Goal: Task Accomplishment & Management: Manage account settings

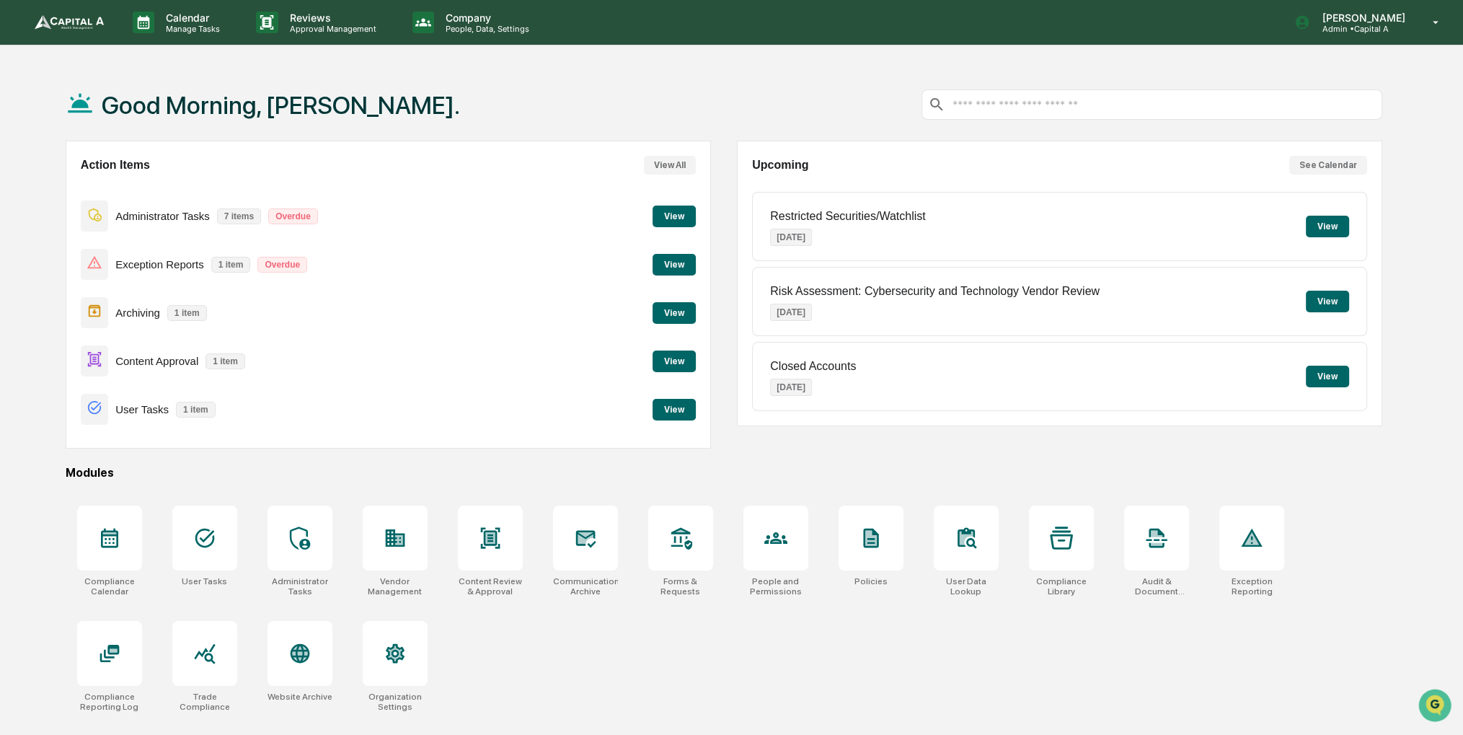
click at [684, 354] on button "View" at bounding box center [674, 362] width 43 height 22
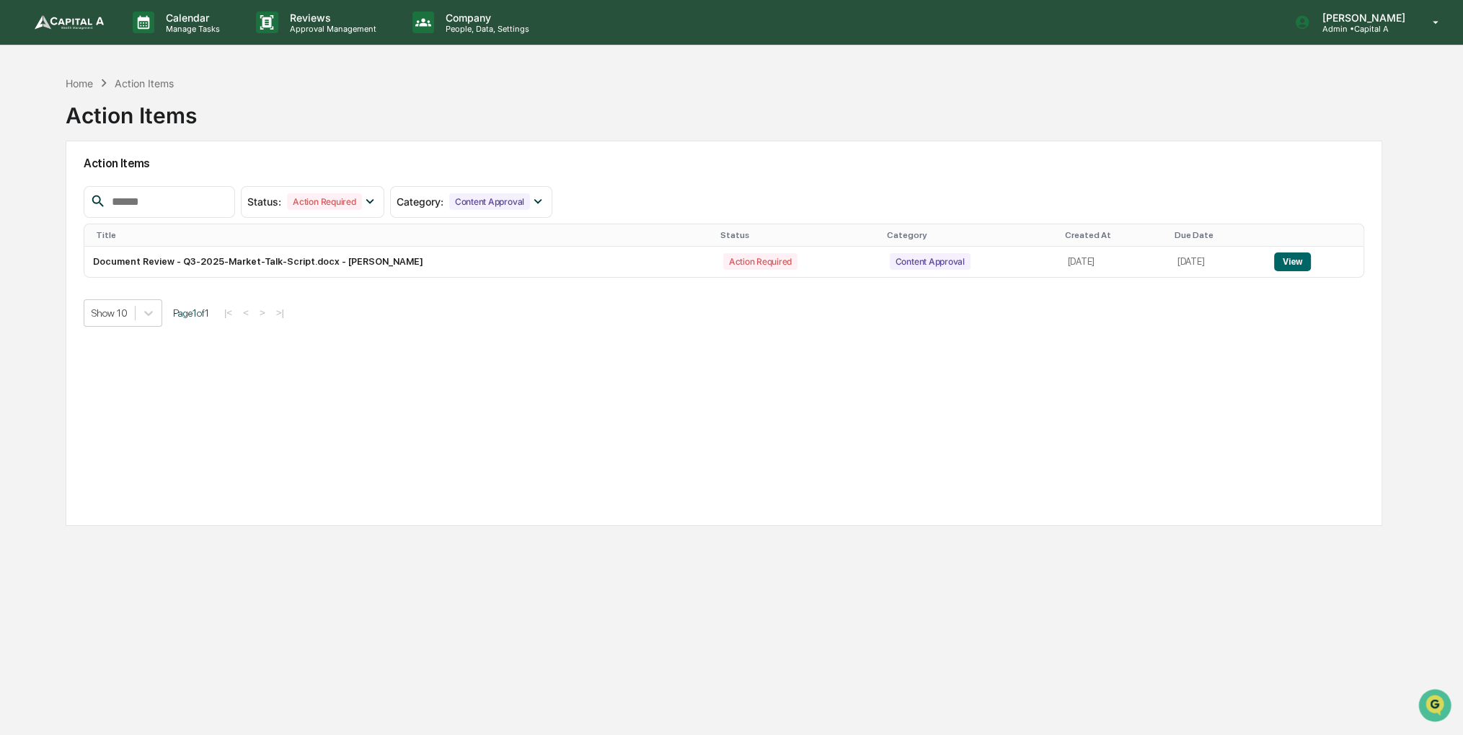
drag, startPoint x: 738, startPoint y: 97, endPoint x: 698, endPoint y: 77, distance: 44.2
click at [698, 77] on div "Home Action Items Action Items" at bounding box center [724, 105] width 1317 height 72
click at [1304, 258] on button "View" at bounding box center [1292, 261] width 37 height 19
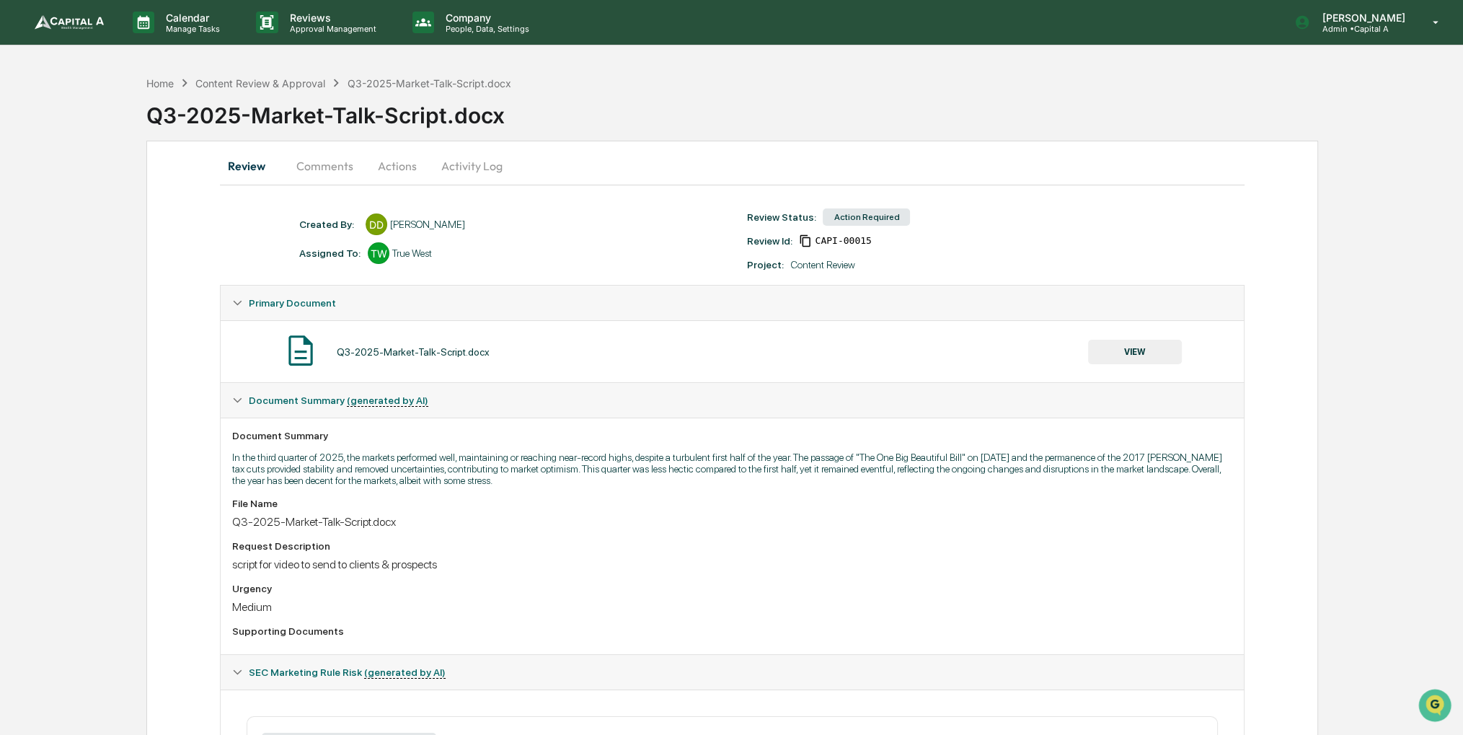
drag, startPoint x: 767, startPoint y: 165, endPoint x: 742, endPoint y: 164, distance: 24.5
click at [742, 164] on div "Review Comments Actions Activity Log" at bounding box center [732, 166] width 1024 height 35
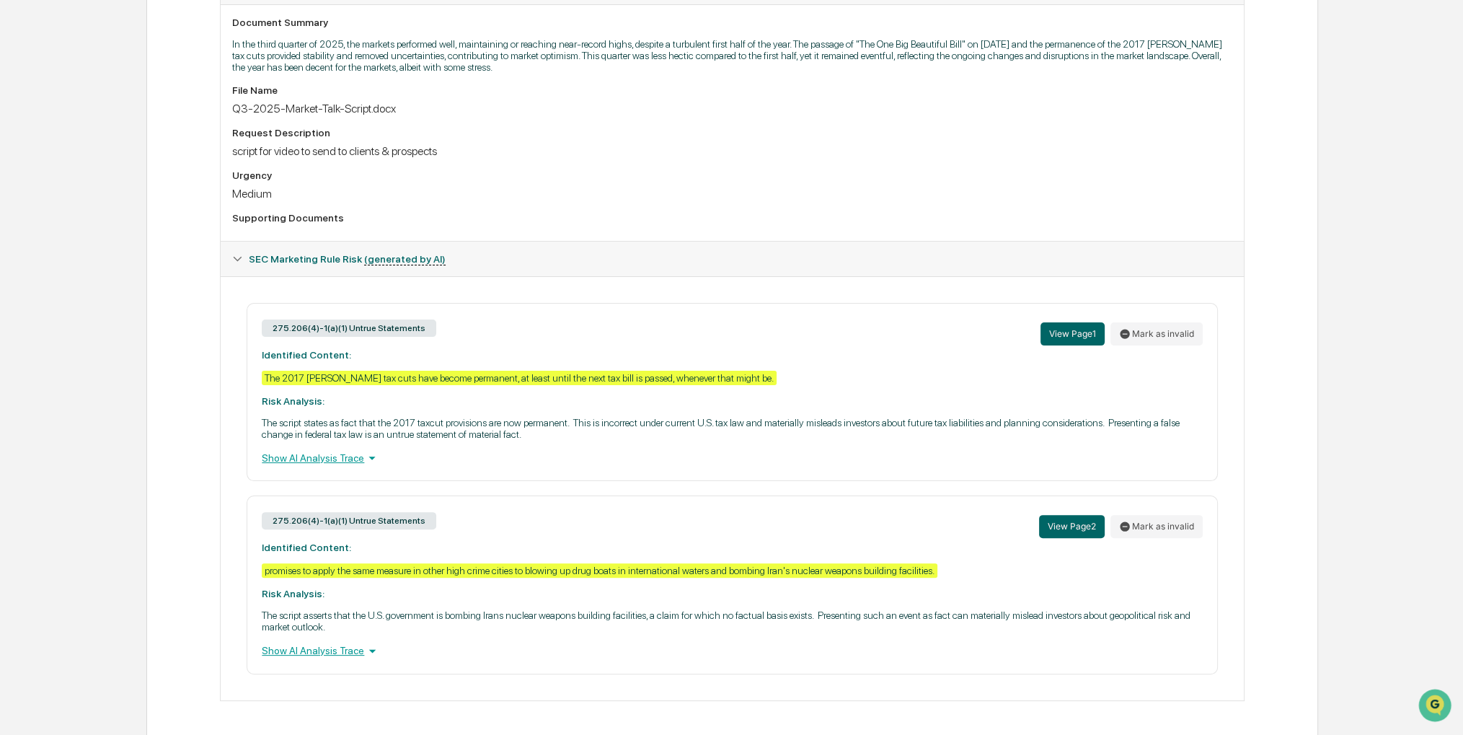
scroll to position [428, 0]
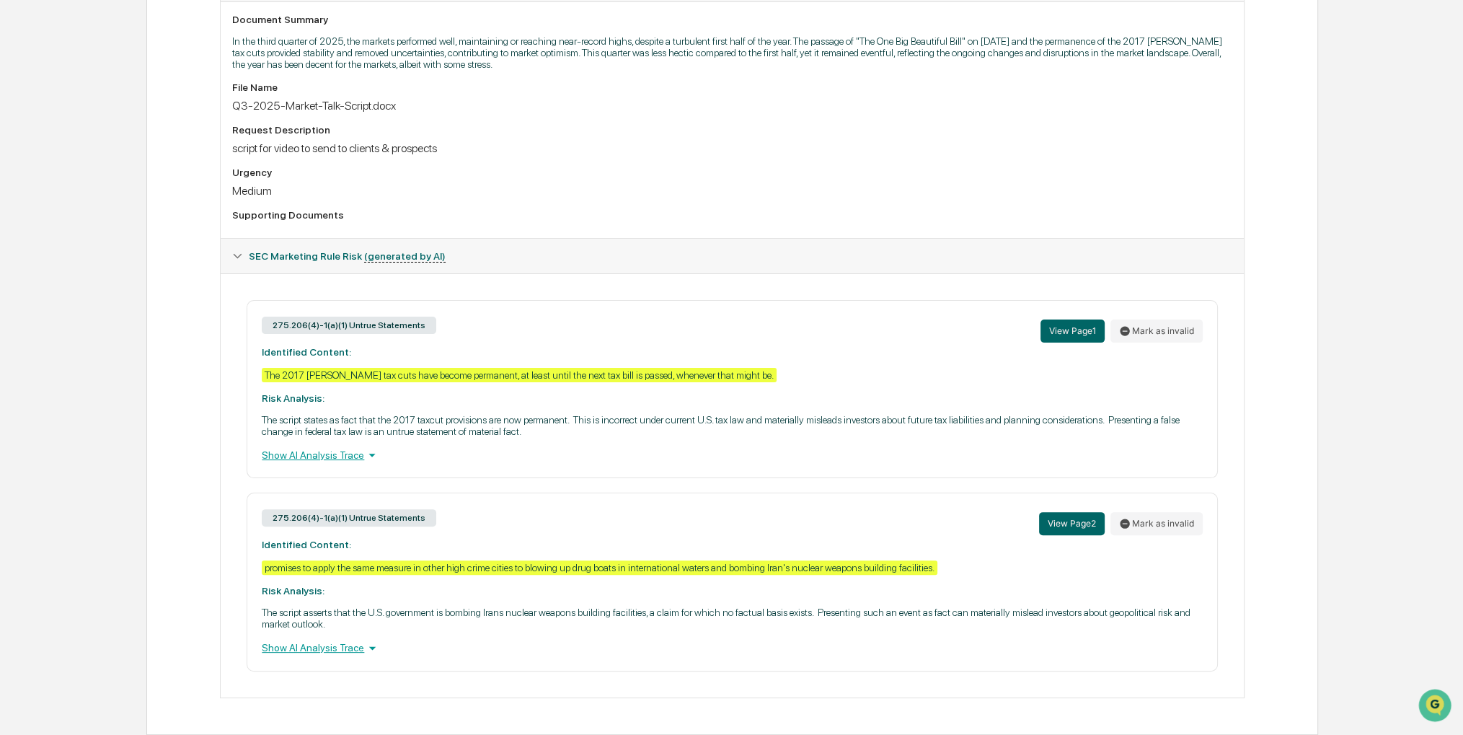
drag, startPoint x: 117, startPoint y: 189, endPoint x: 94, endPoint y: 187, distance: 22.5
click at [94, 187] on div "Home Content Review & Approval Q3-2025-Market-Talk-Script.docx Q3-2025-Market-T…" at bounding box center [731, 193] width 1463 height 1083
click at [1127, 326] on icon at bounding box center [1124, 330] width 9 height 9
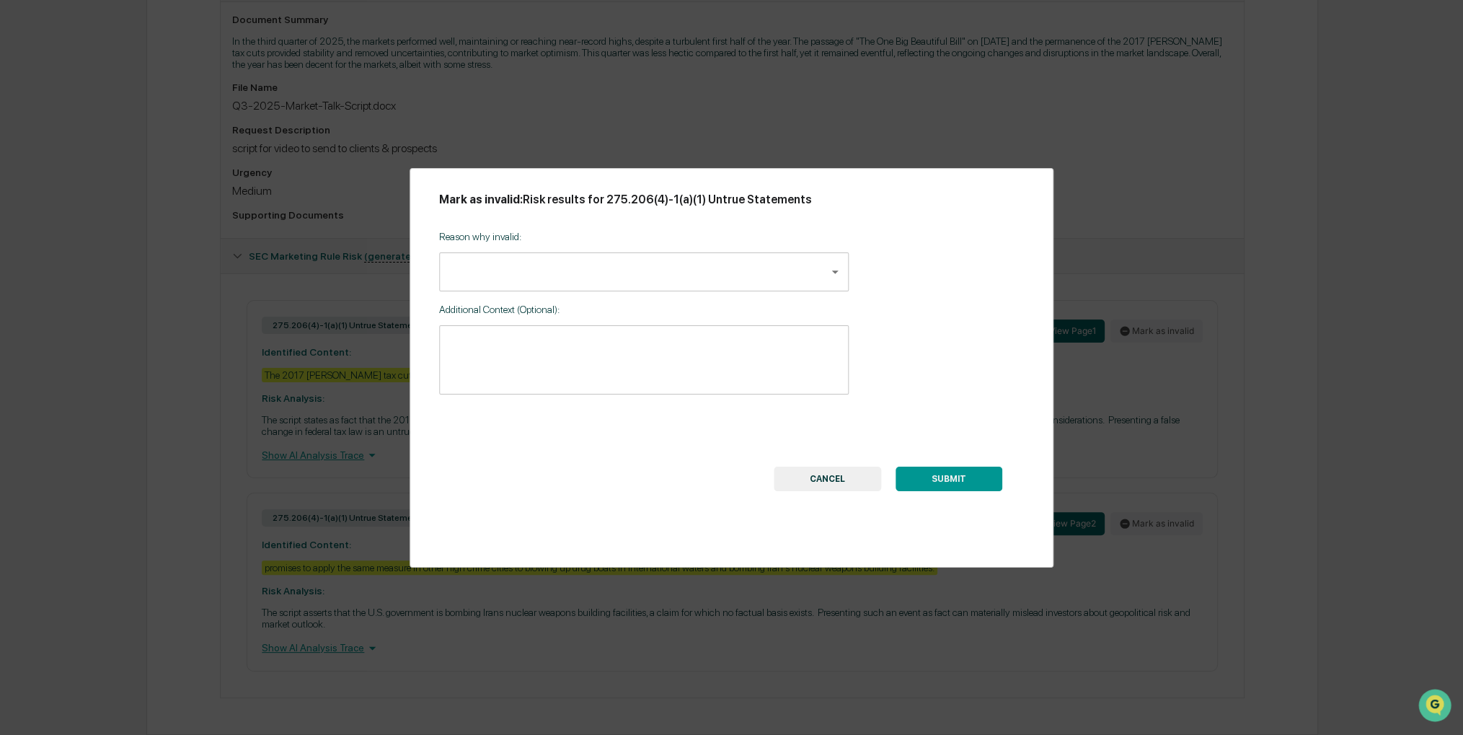
click at [650, 275] on body "Calendar Manage Tasks Reviews Approval Management Company People, Data, Setting…" at bounding box center [731, 159] width 1463 height 1151
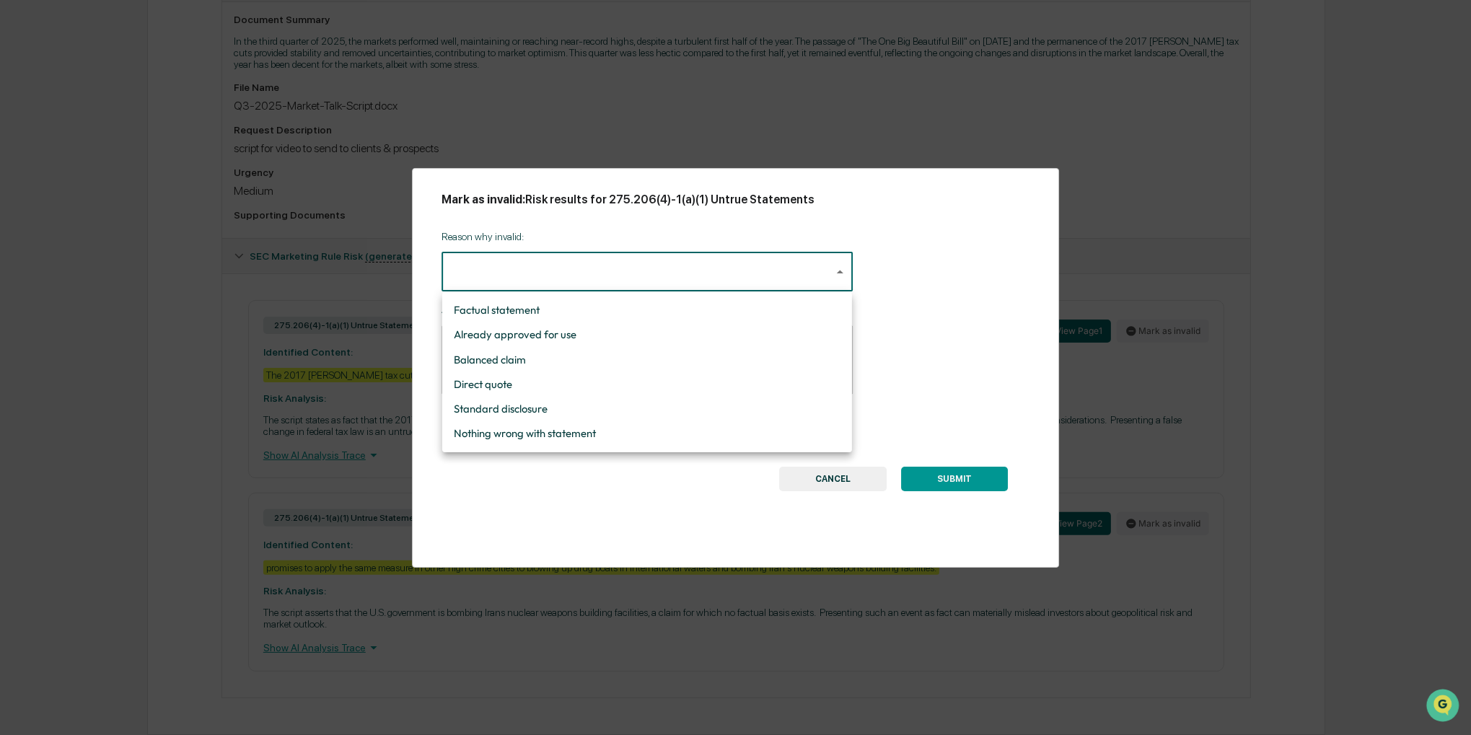
click at [552, 432] on li "Nothing wrong with statement" at bounding box center [647, 433] width 410 height 25
type input "**********"
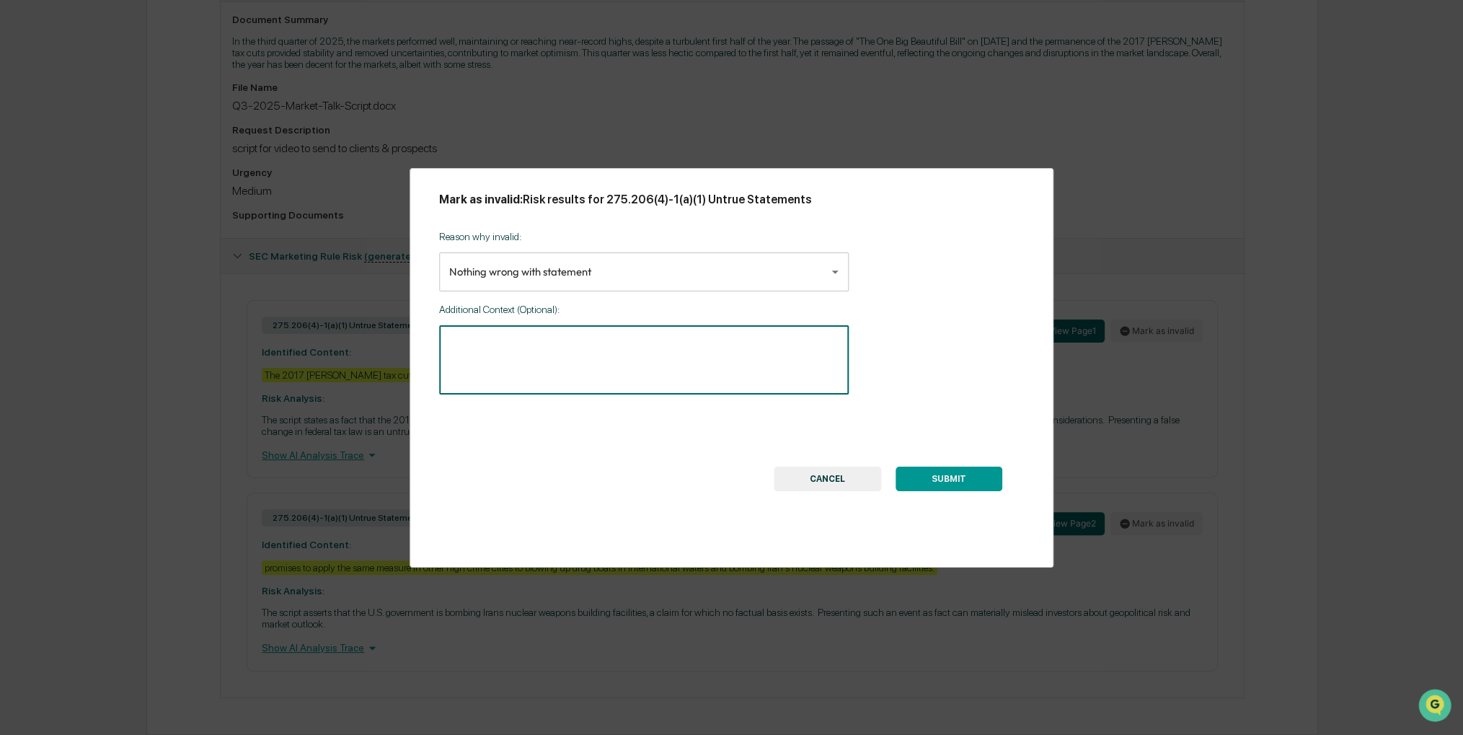
click at [553, 347] on textarea at bounding box center [643, 360] width 389 height 45
type textarea "**********"
click at [896, 467] on button "SUBMIT" at bounding box center [949, 479] width 107 height 25
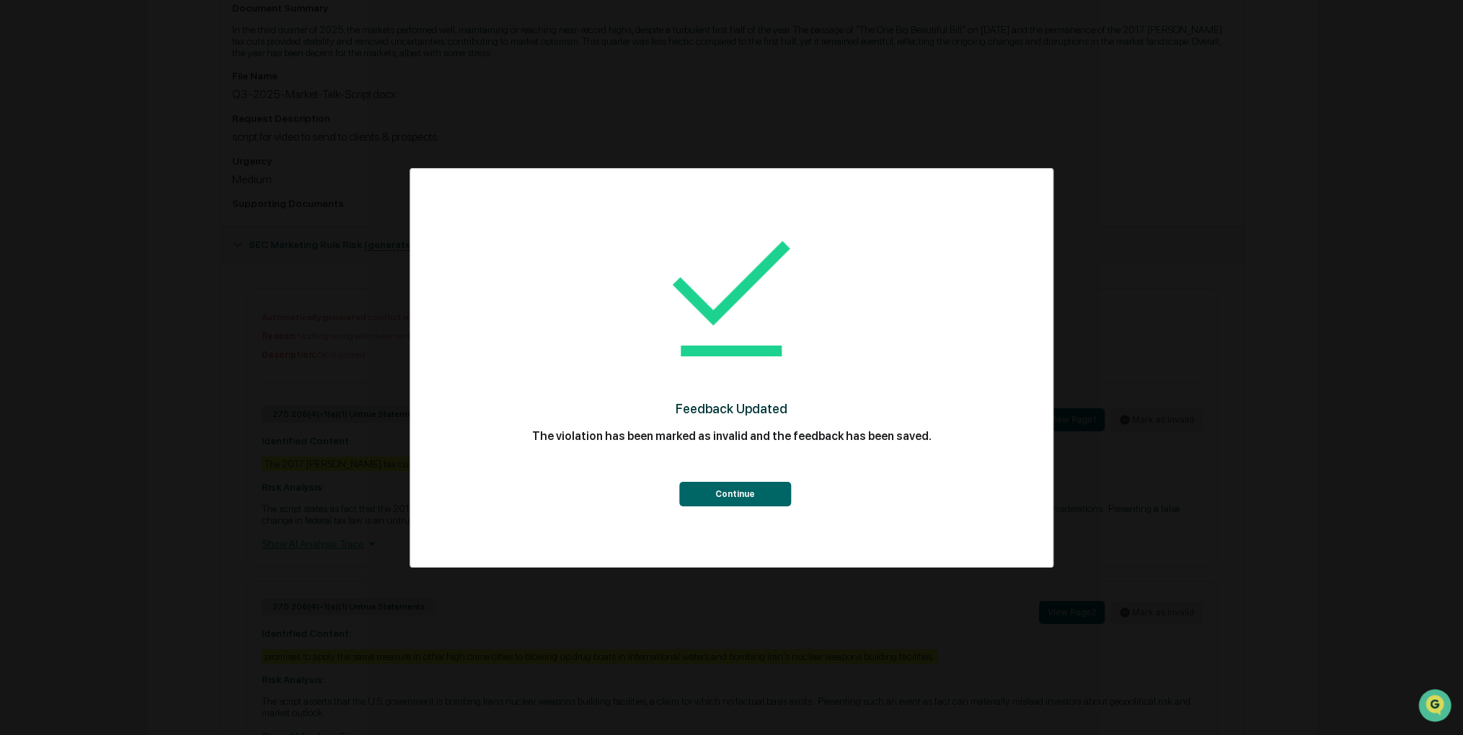
click at [713, 492] on button "Continue" at bounding box center [735, 494] width 112 height 25
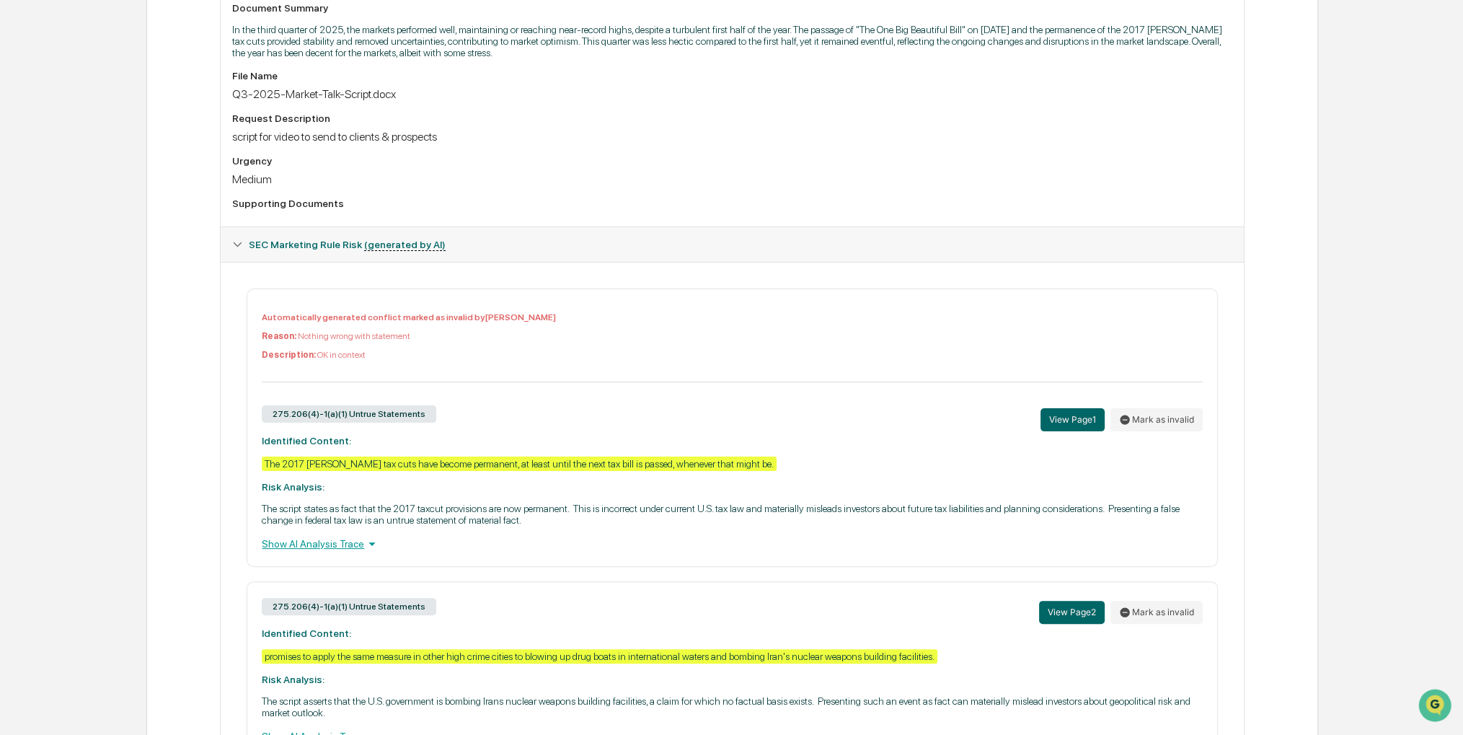
drag, startPoint x: 569, startPoint y: 163, endPoint x: 529, endPoint y: 162, distance: 40.4
click at [529, 162] on div "Urgency" at bounding box center [732, 161] width 1000 height 12
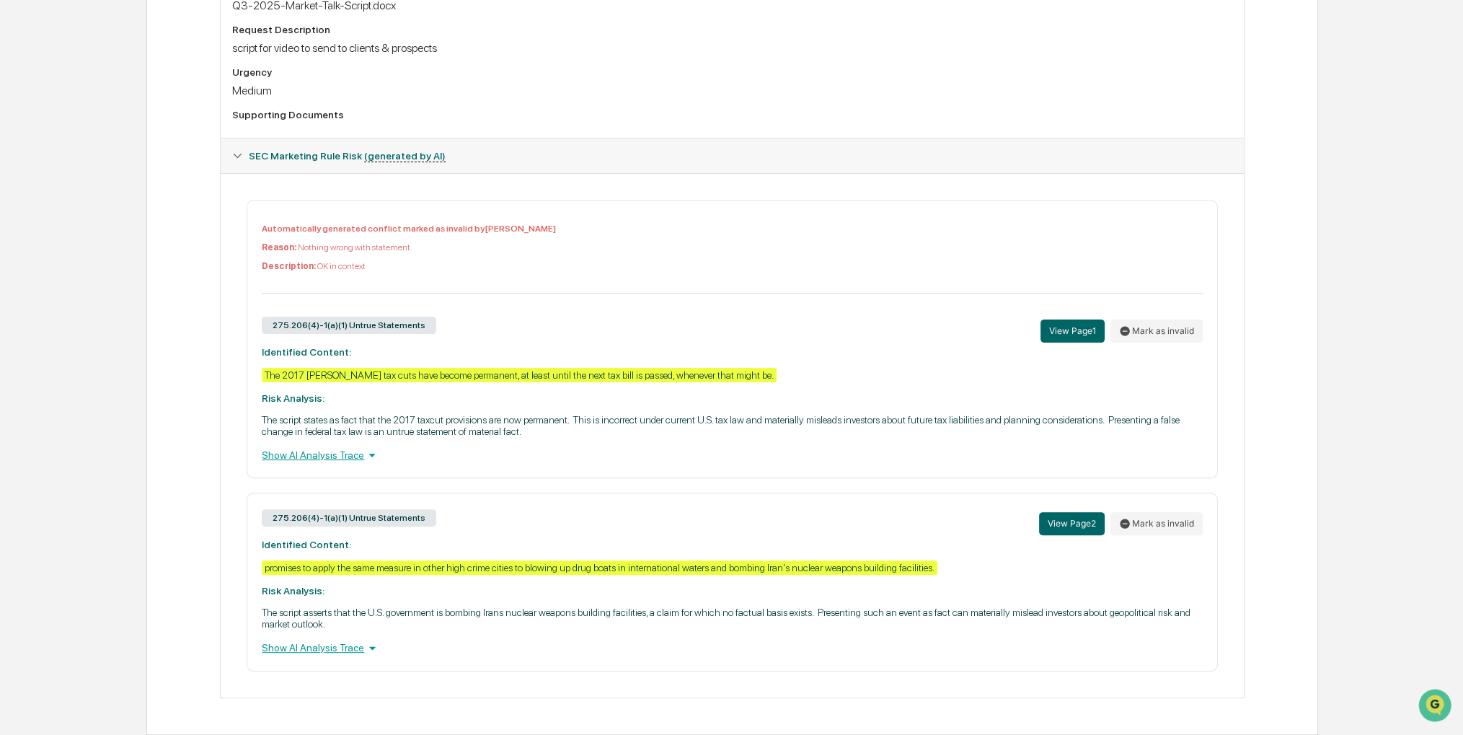
scroll to position [530, 0]
drag, startPoint x: 803, startPoint y: 299, endPoint x: 762, endPoint y: 302, distance: 41.2
click at [762, 302] on div "Automatically generated conflict marked as invalid by Sigrid Alegria Reason: No…" at bounding box center [732, 339] width 971 height 278
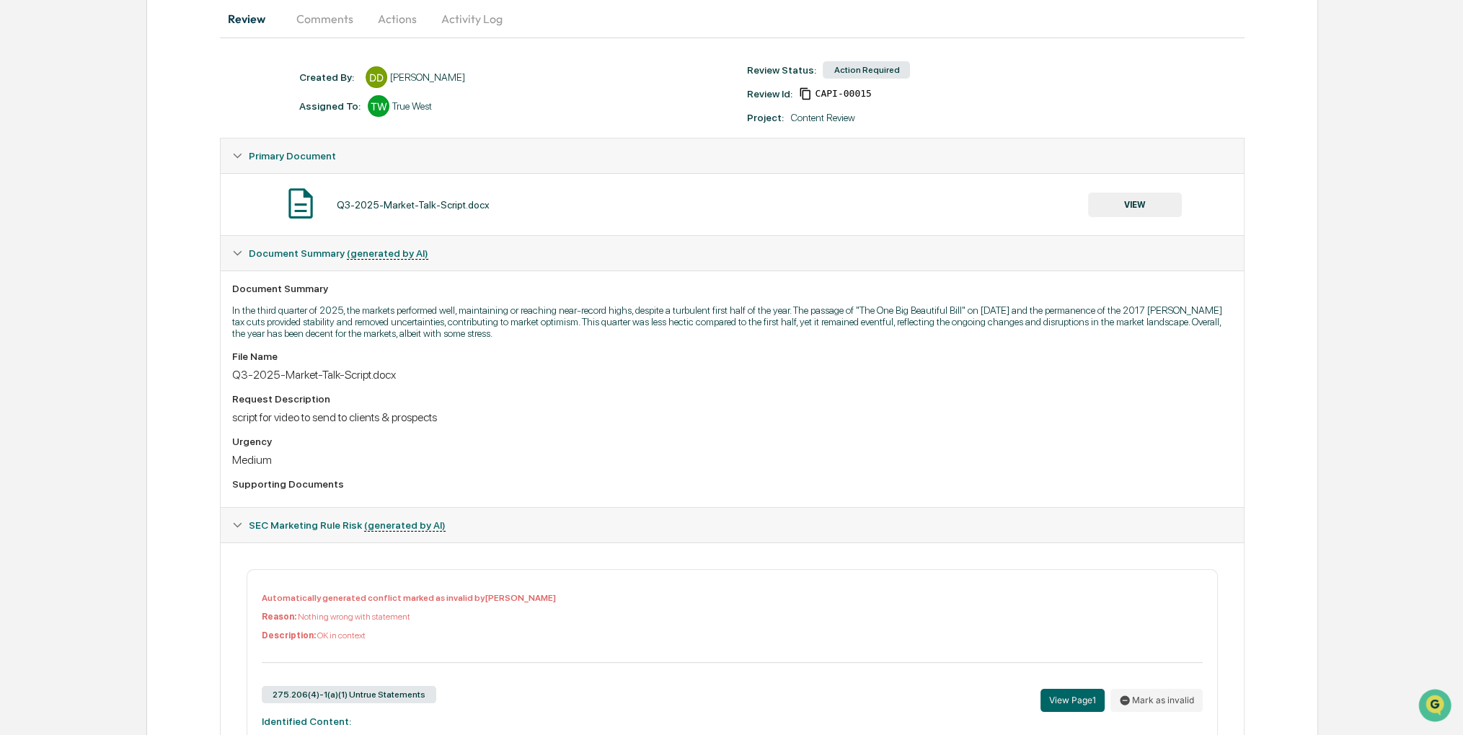
scroll to position [0, 0]
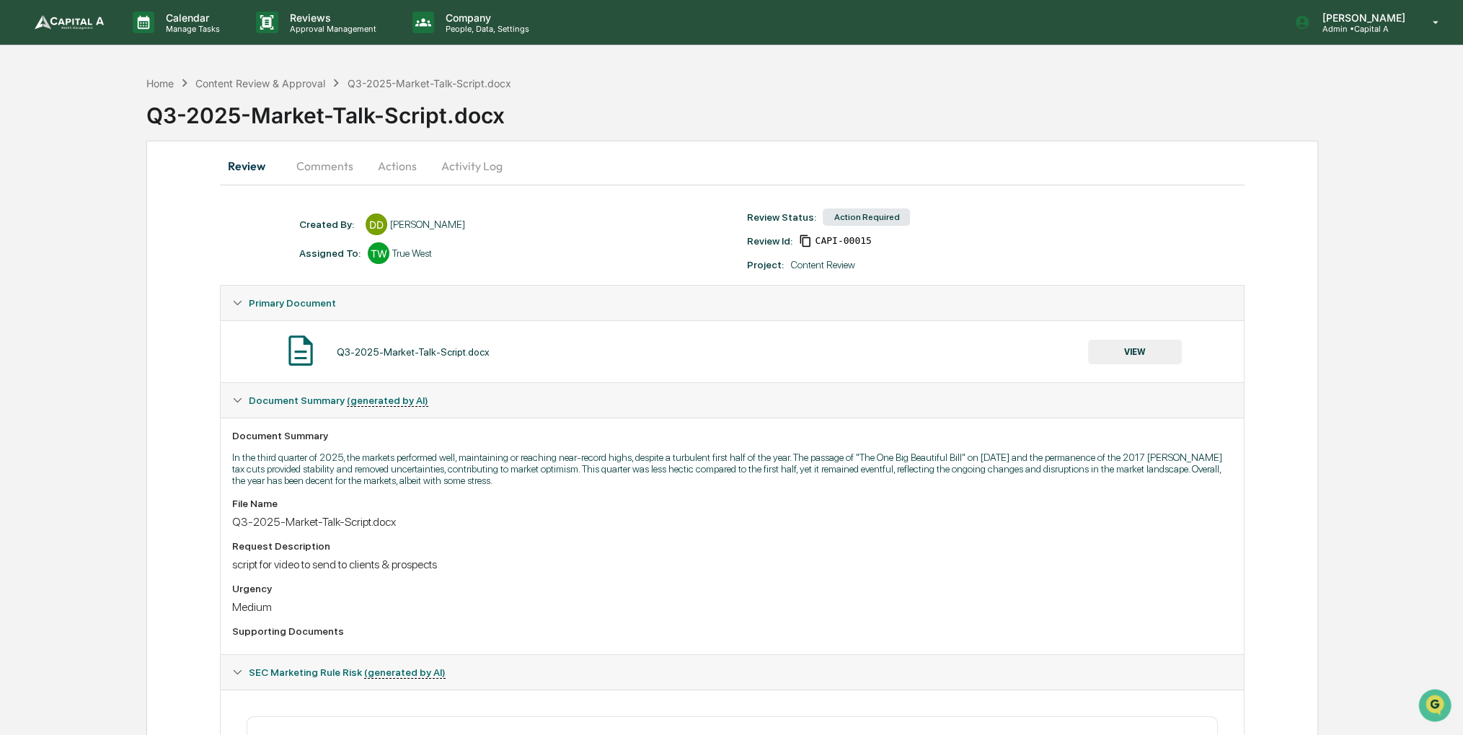
click at [1105, 356] on button "VIEW" at bounding box center [1135, 352] width 94 height 25
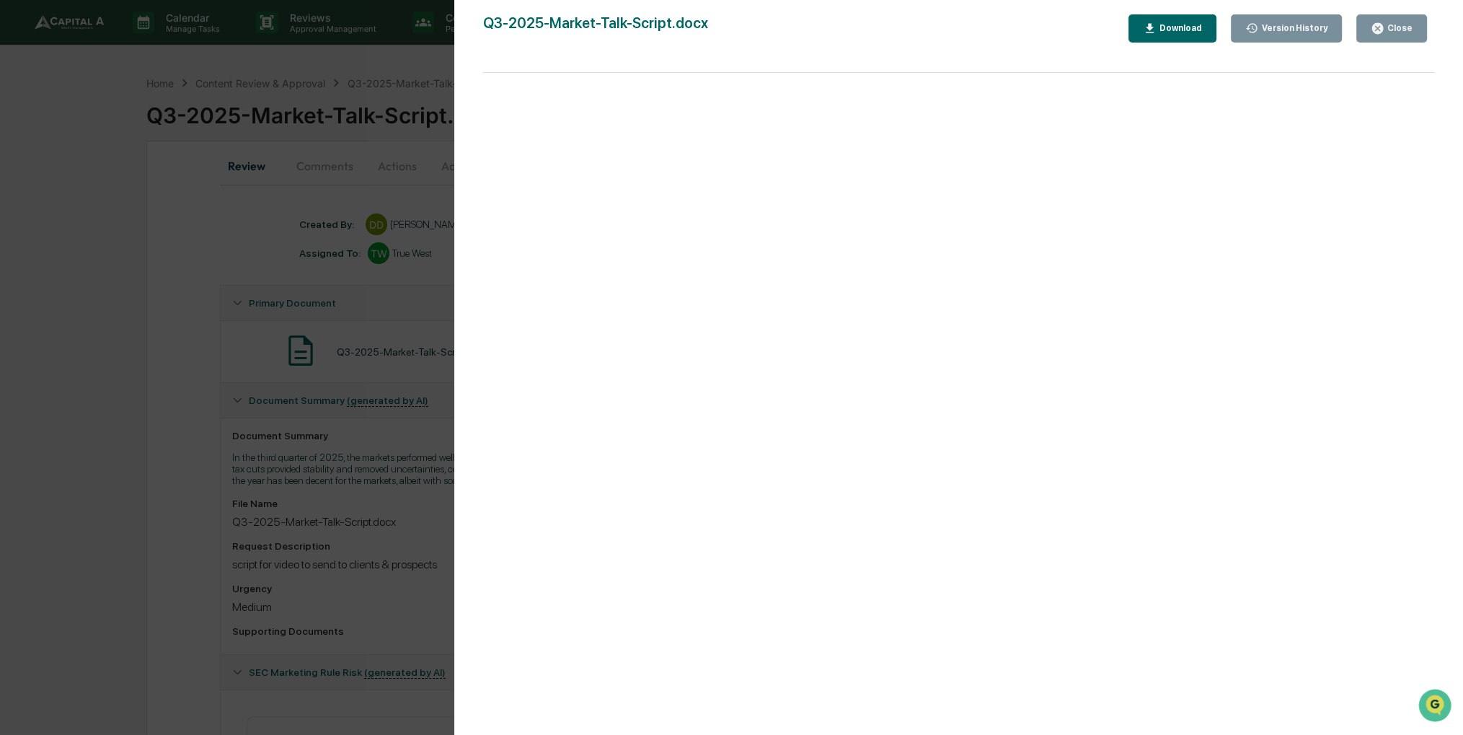
click at [1173, 28] on div "Download" at bounding box center [1179, 28] width 45 height 10
click at [395, 320] on div "Version History 10/14/2025, 04:30 PM Dominique Devivo Q3-2025-Market-Talk-Scrip…" at bounding box center [731, 367] width 1463 height 735
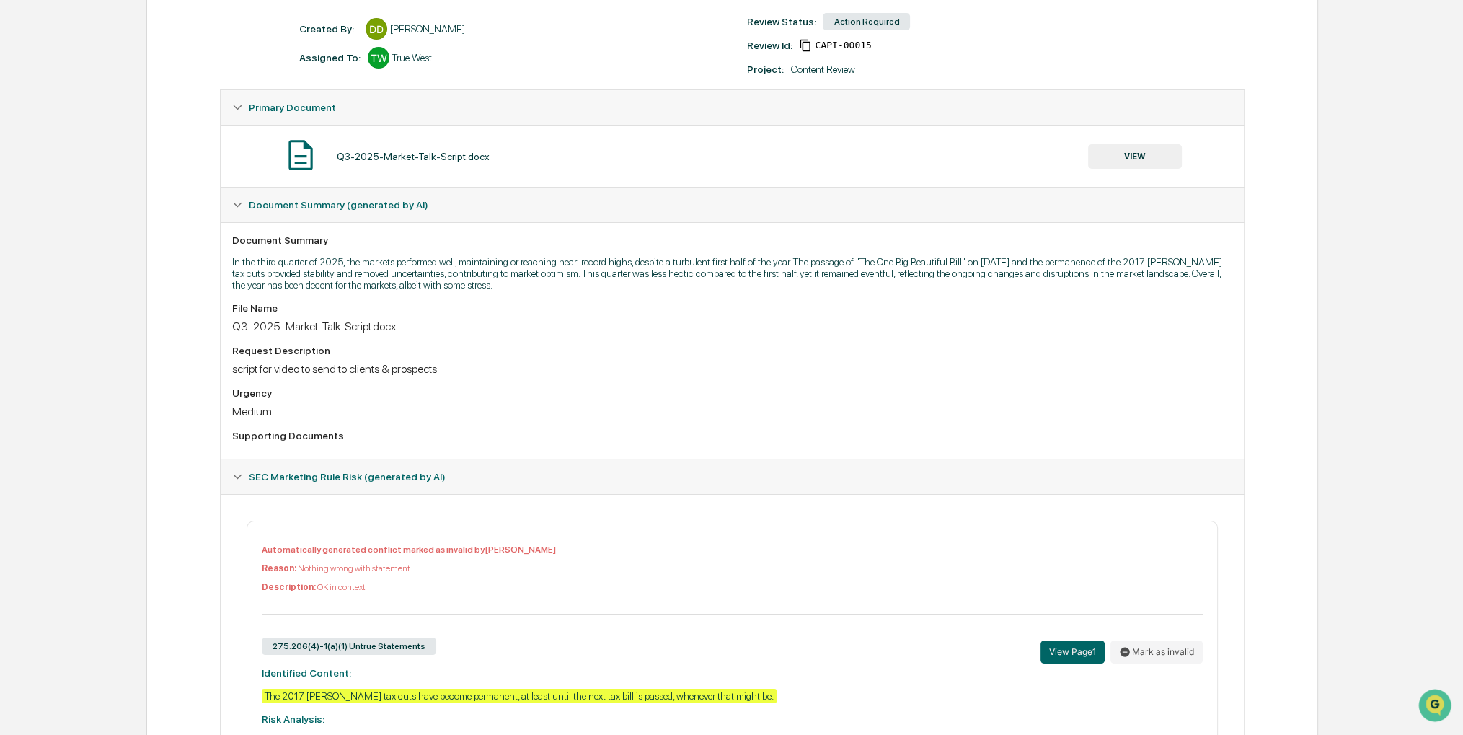
scroll to position [530, 0]
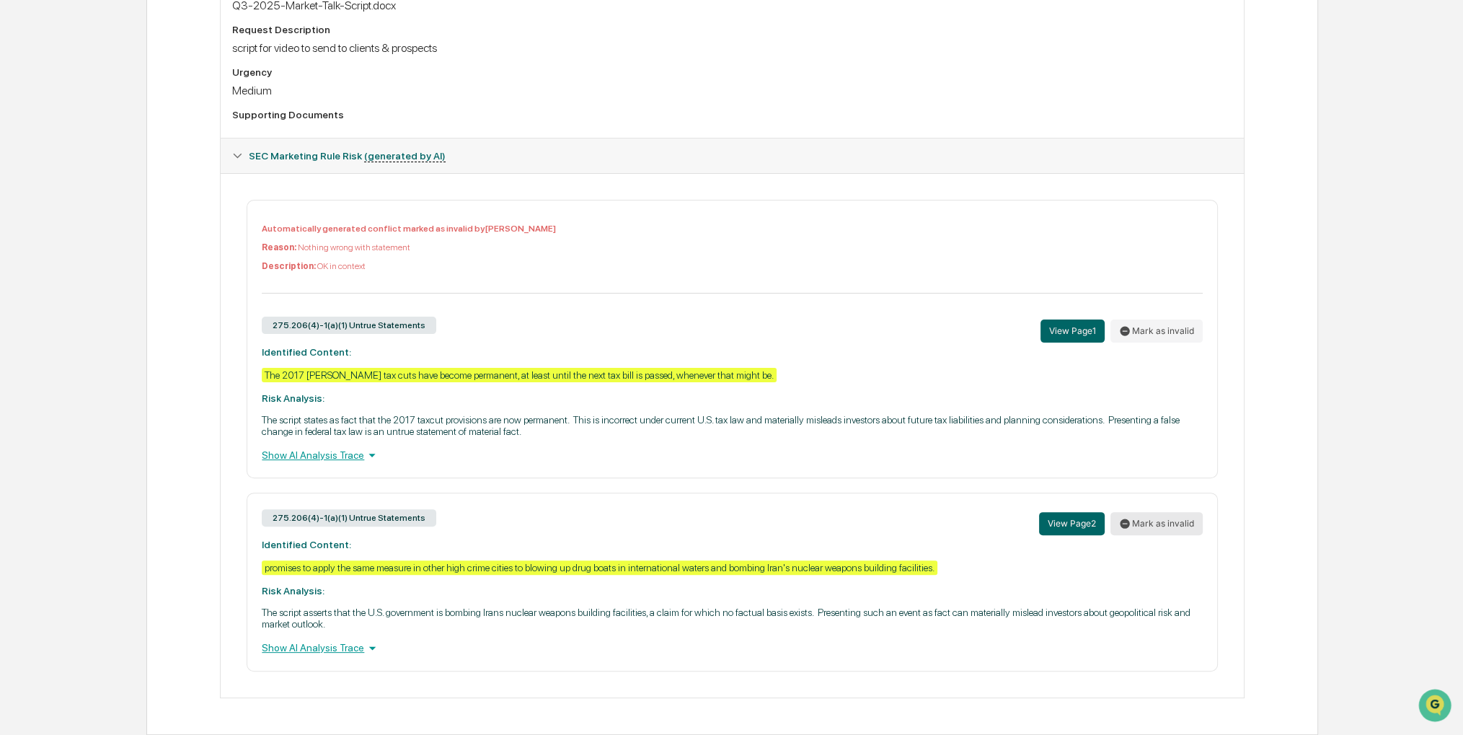
click at [1138, 521] on button "Mark as invalid" at bounding box center [1157, 523] width 92 height 23
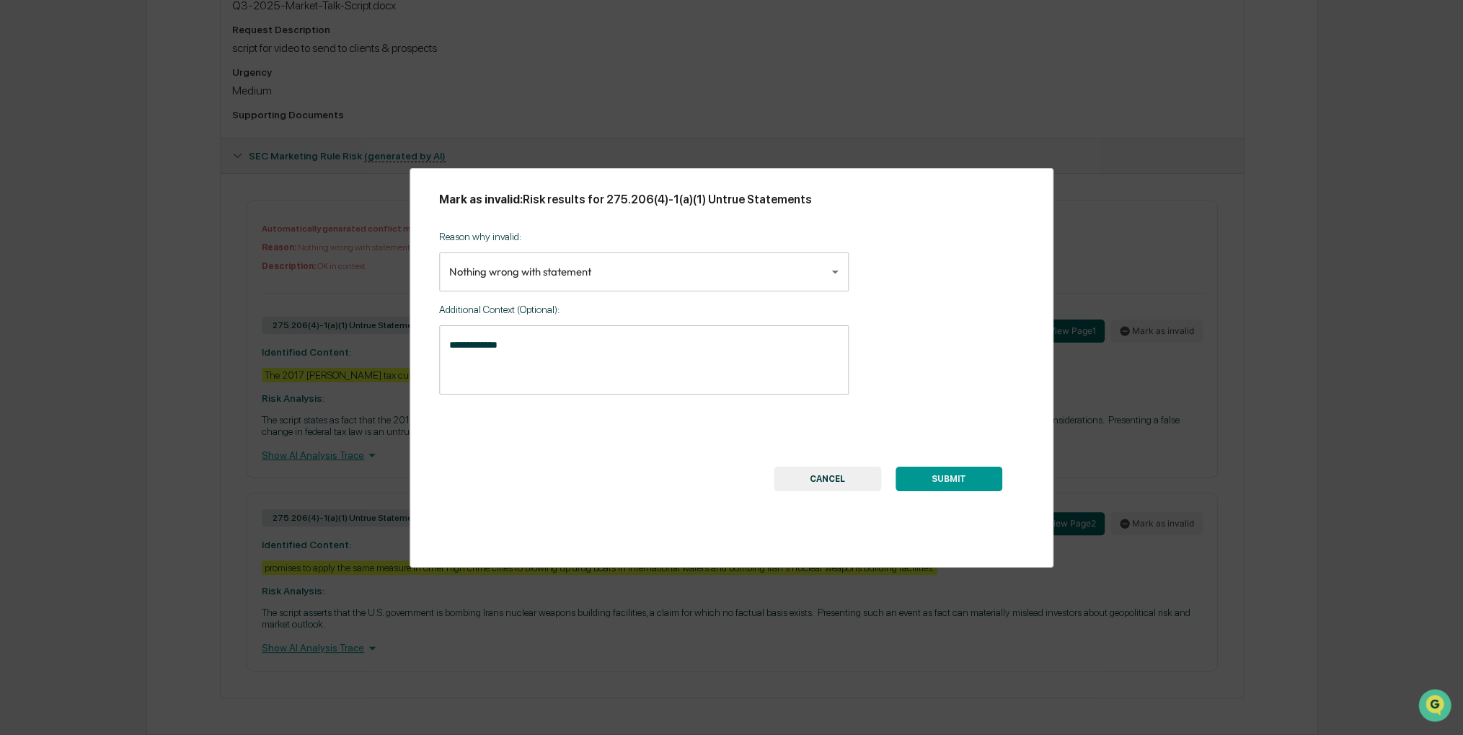
click at [811, 278] on body "Calendar Manage Tasks Reviews Approval Management Company People, Data, Setting…" at bounding box center [731, 109] width 1463 height 1251
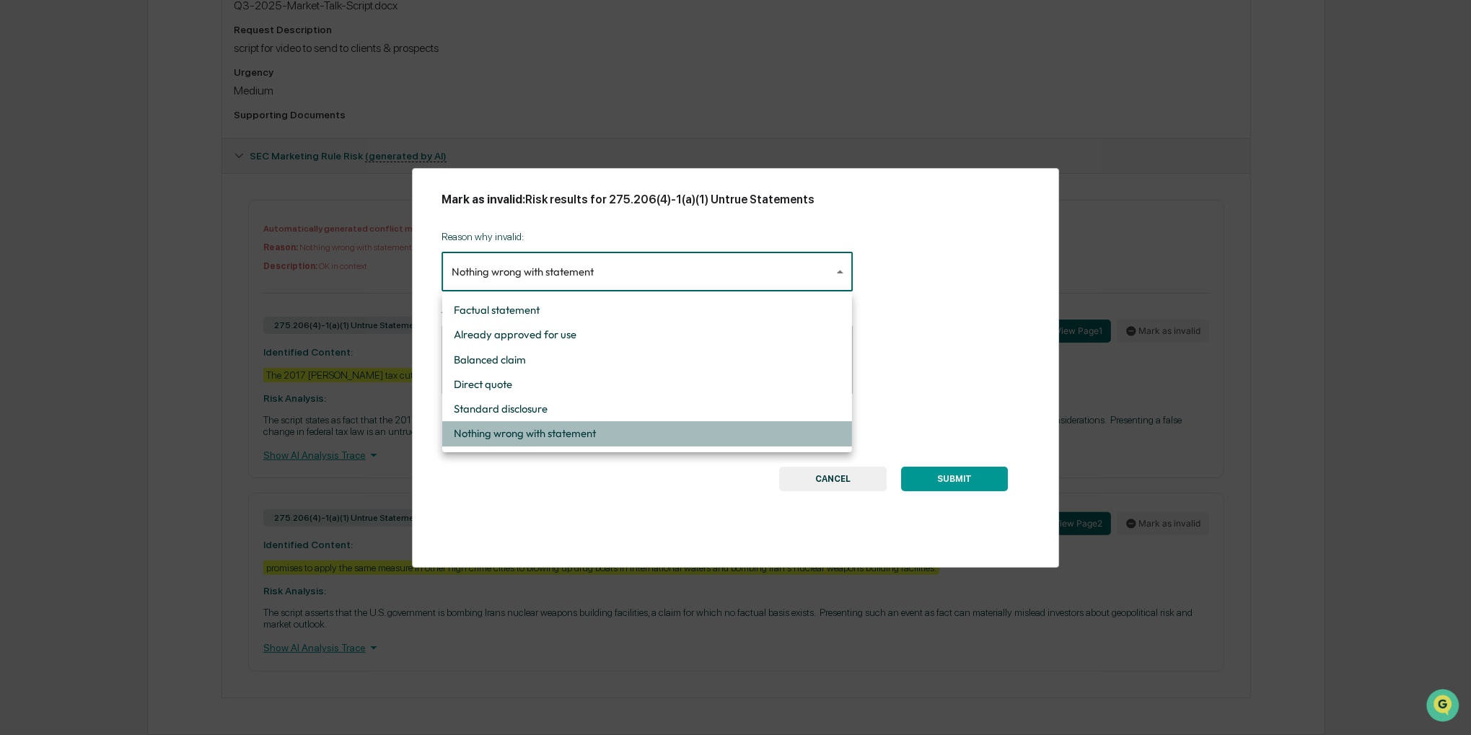
click at [583, 441] on li "Nothing wrong with statement" at bounding box center [647, 433] width 410 height 25
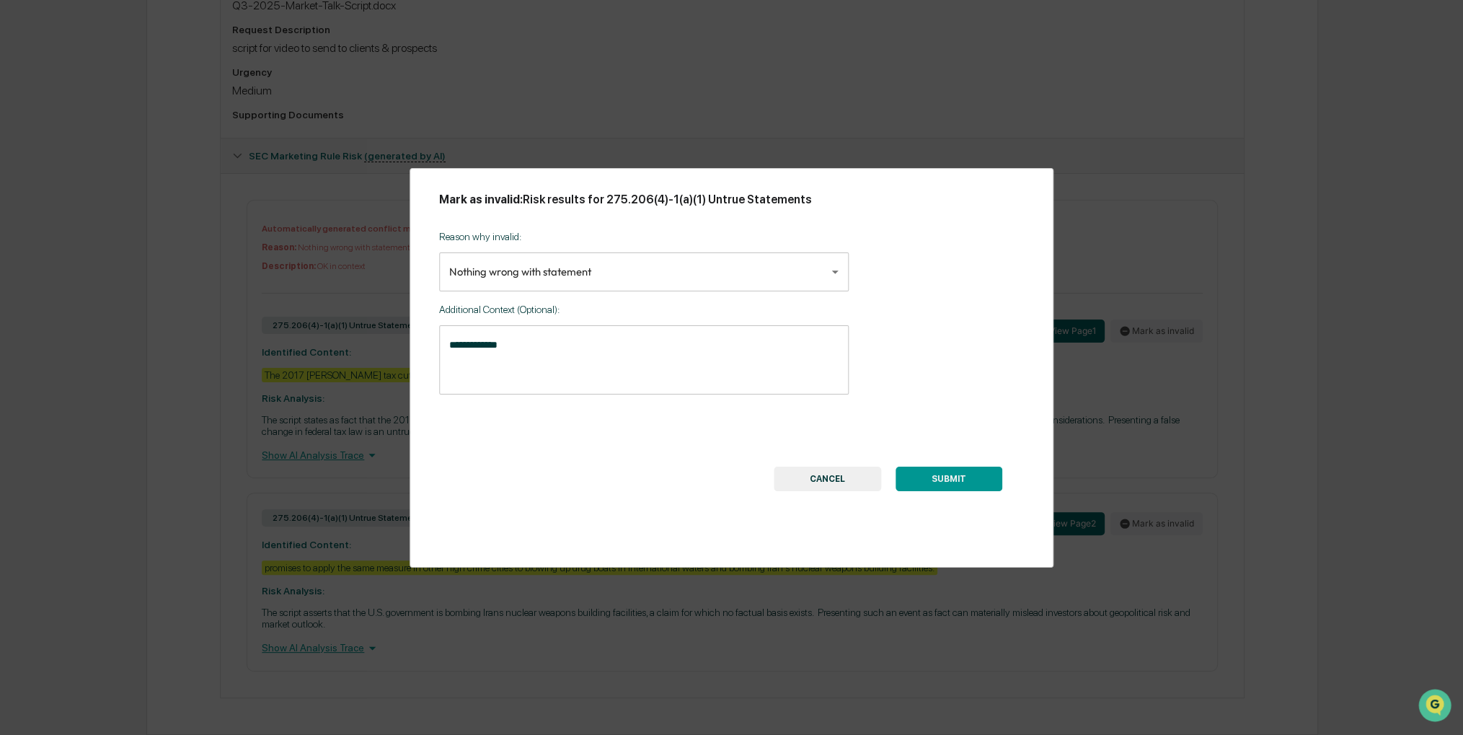
click at [926, 481] on button "SUBMIT" at bounding box center [949, 479] width 107 height 25
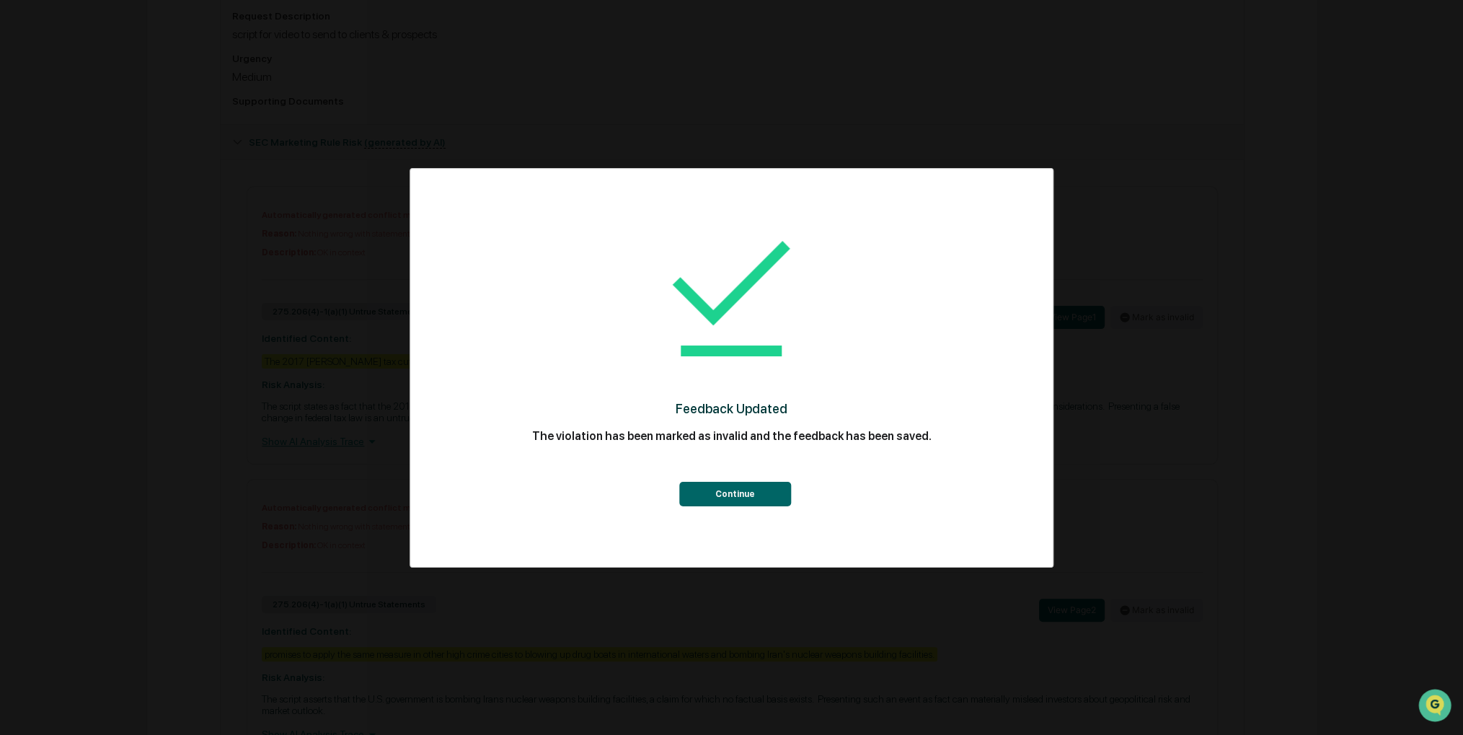
click at [752, 488] on button "Continue" at bounding box center [735, 494] width 112 height 25
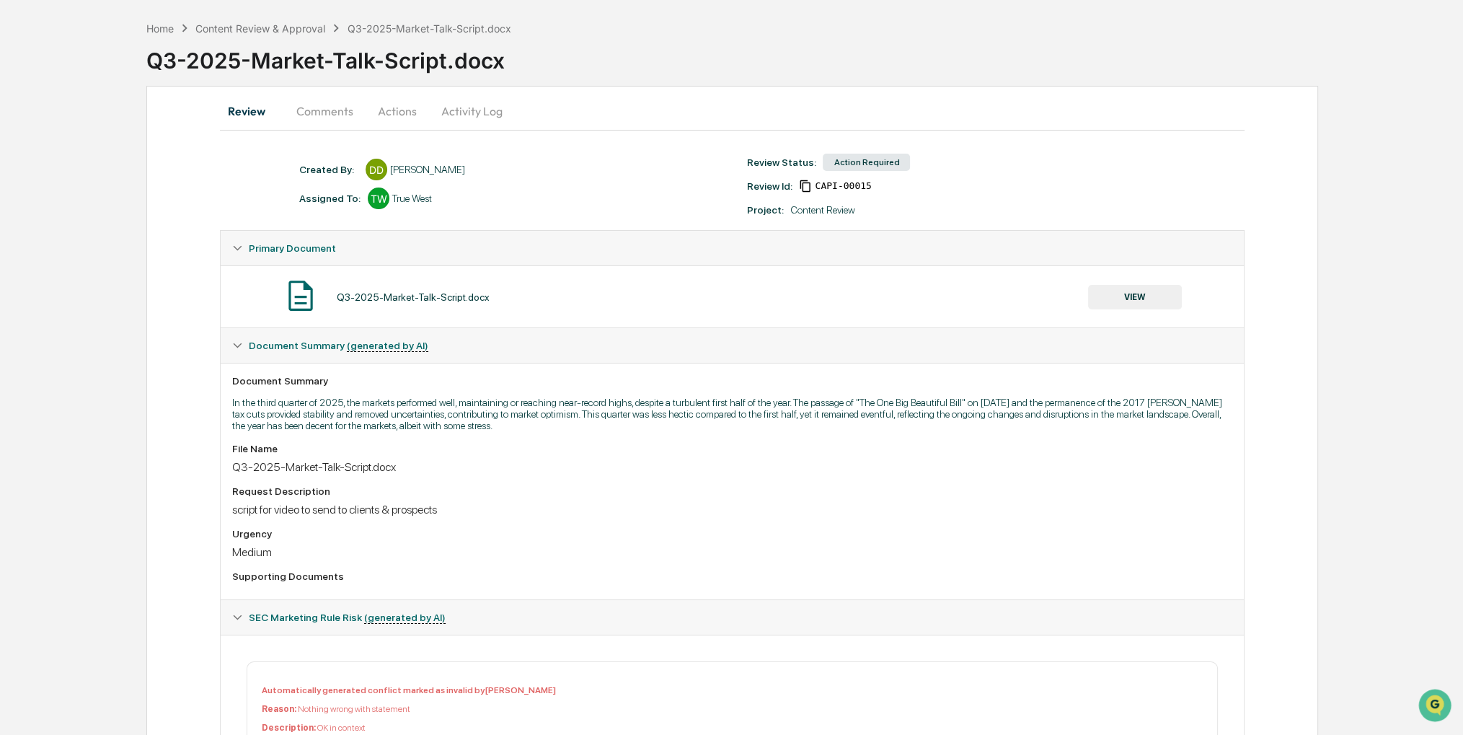
scroll to position [0, 0]
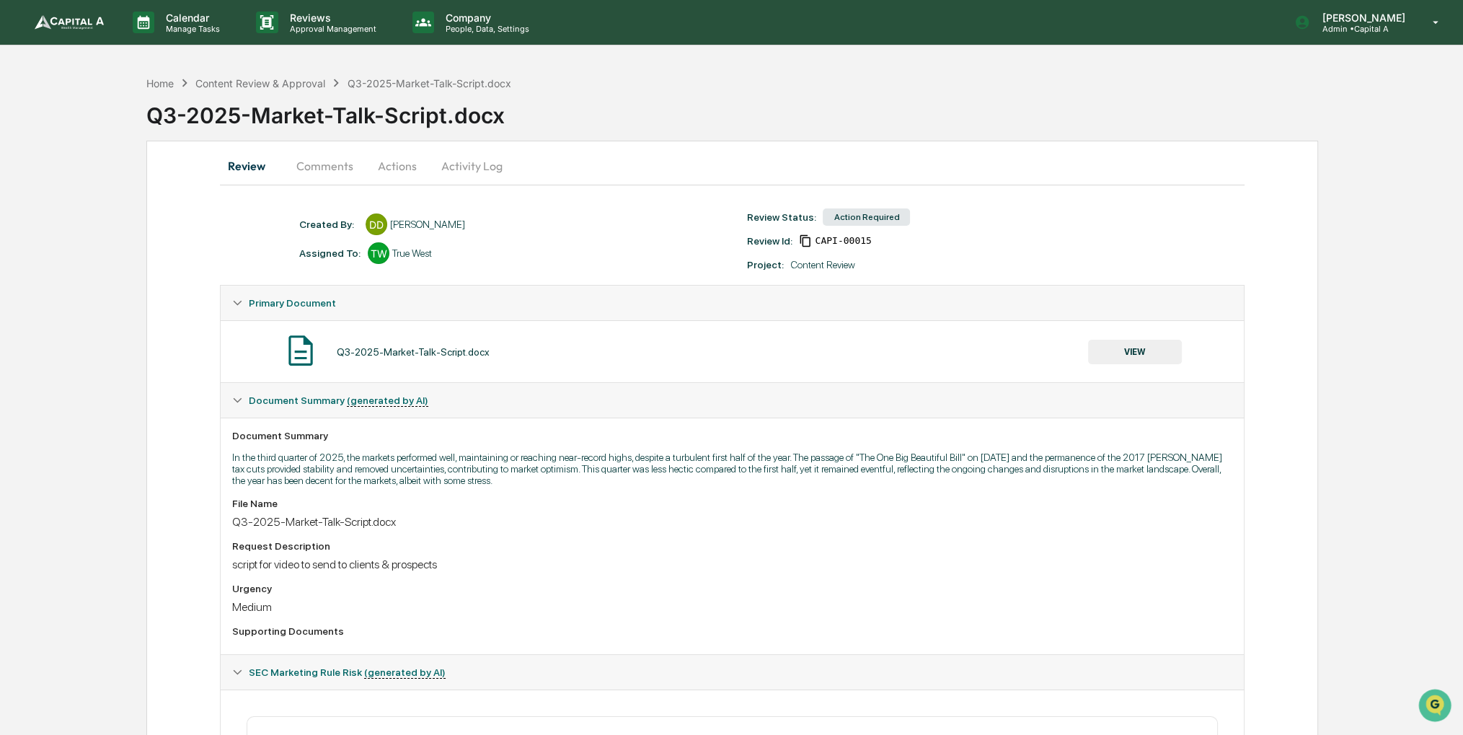
click at [1123, 365] on div "Q3-2025-Market-Talk-Script.docx VIEW" at bounding box center [732, 352] width 1000 height 38
click at [1123, 354] on button "VIEW" at bounding box center [1135, 352] width 94 height 25
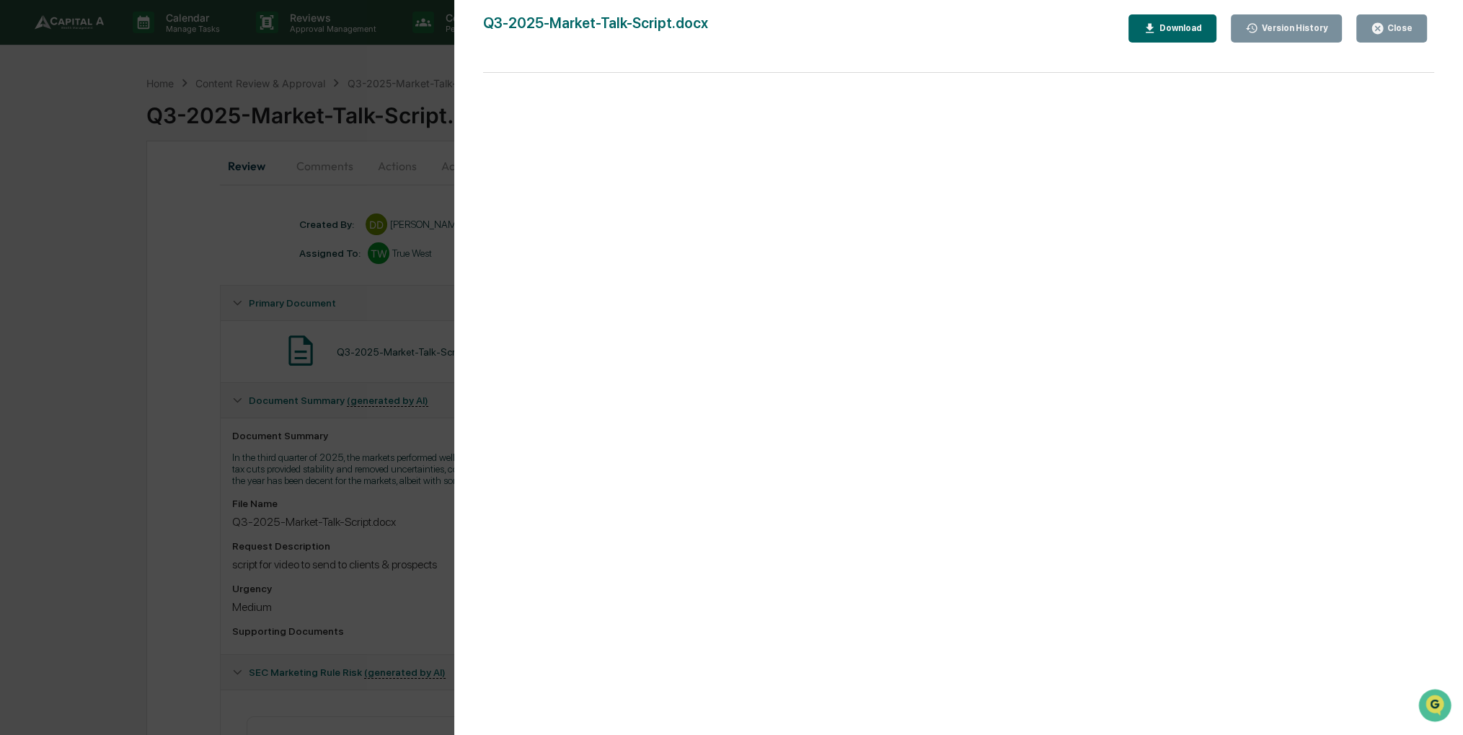
click at [1381, 35] on button "Close" at bounding box center [1392, 28] width 71 height 28
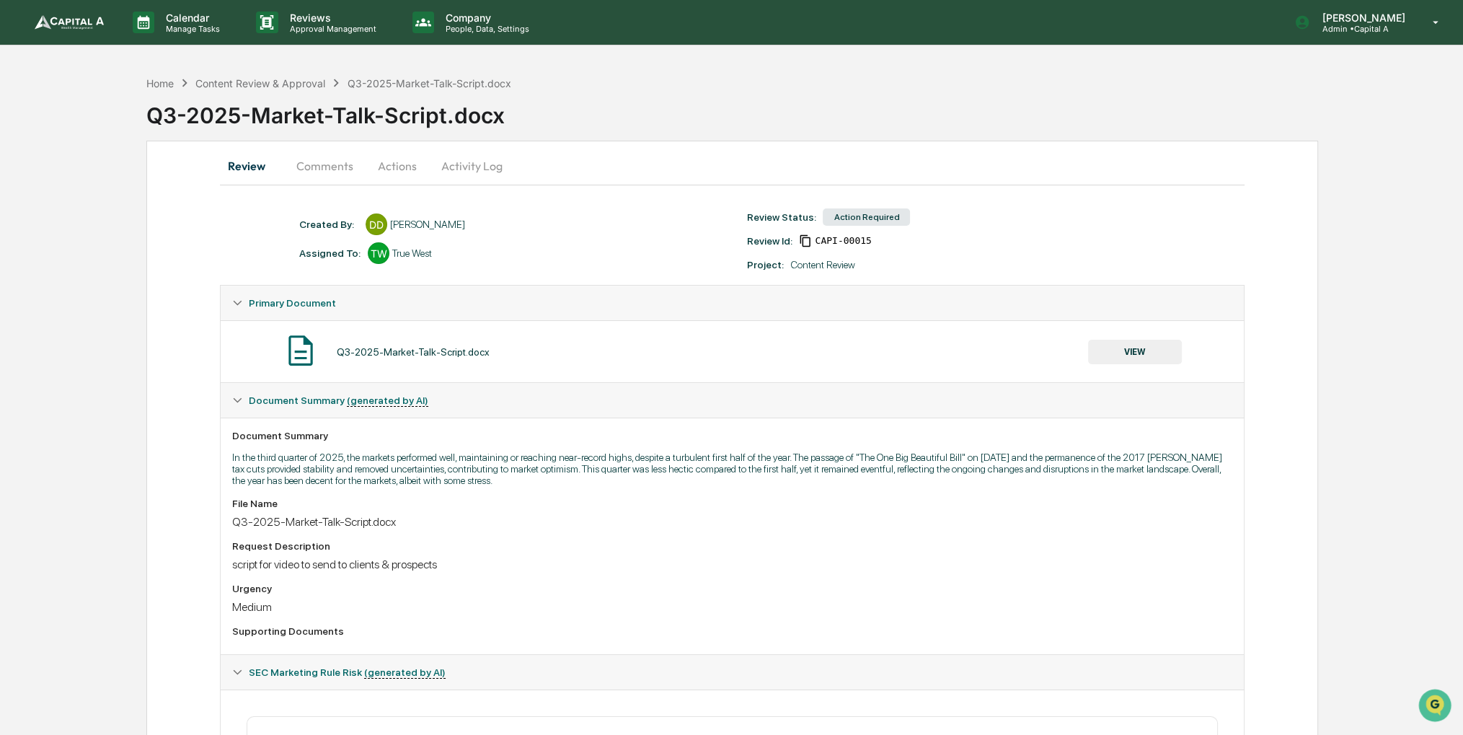
click at [378, 172] on button "Actions" at bounding box center [397, 166] width 65 height 35
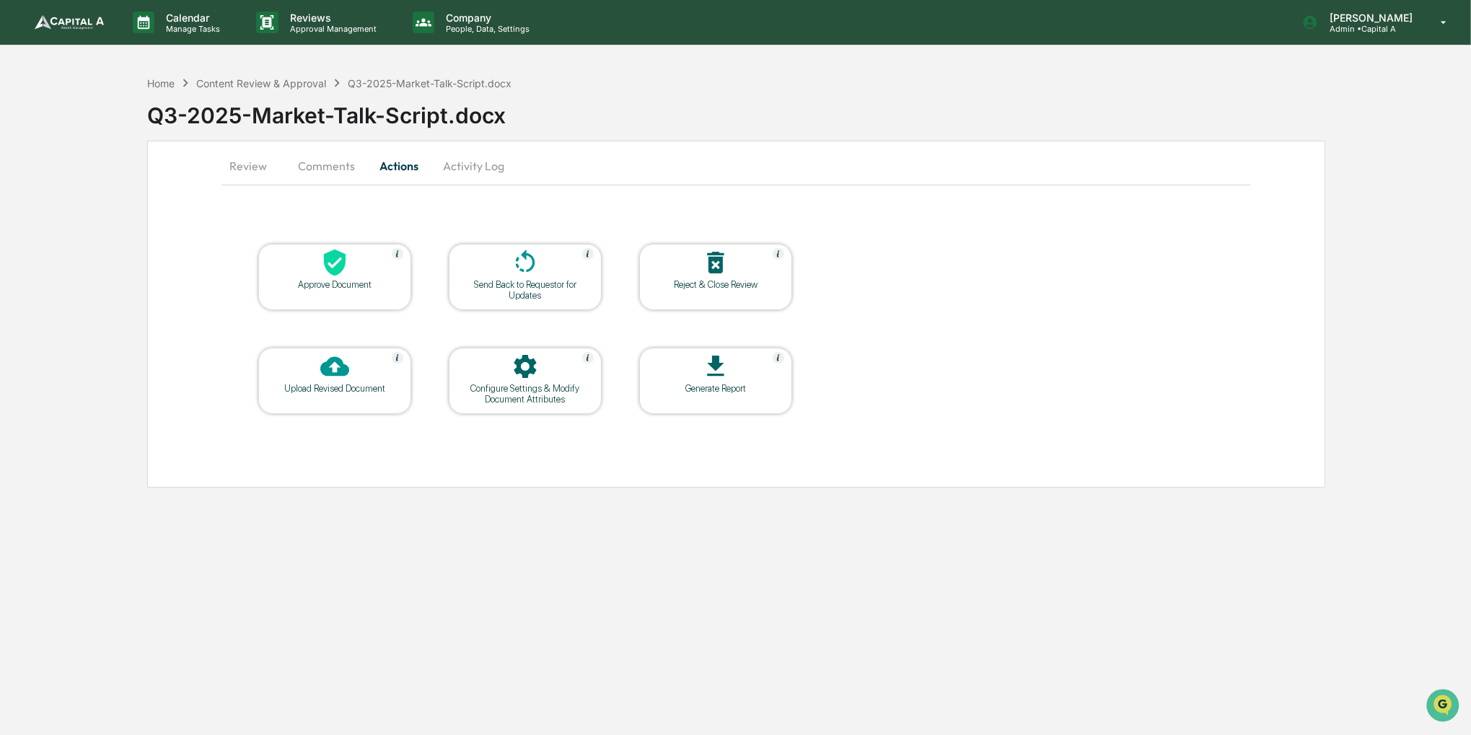
click at [350, 266] on div at bounding box center [335, 263] width 144 height 31
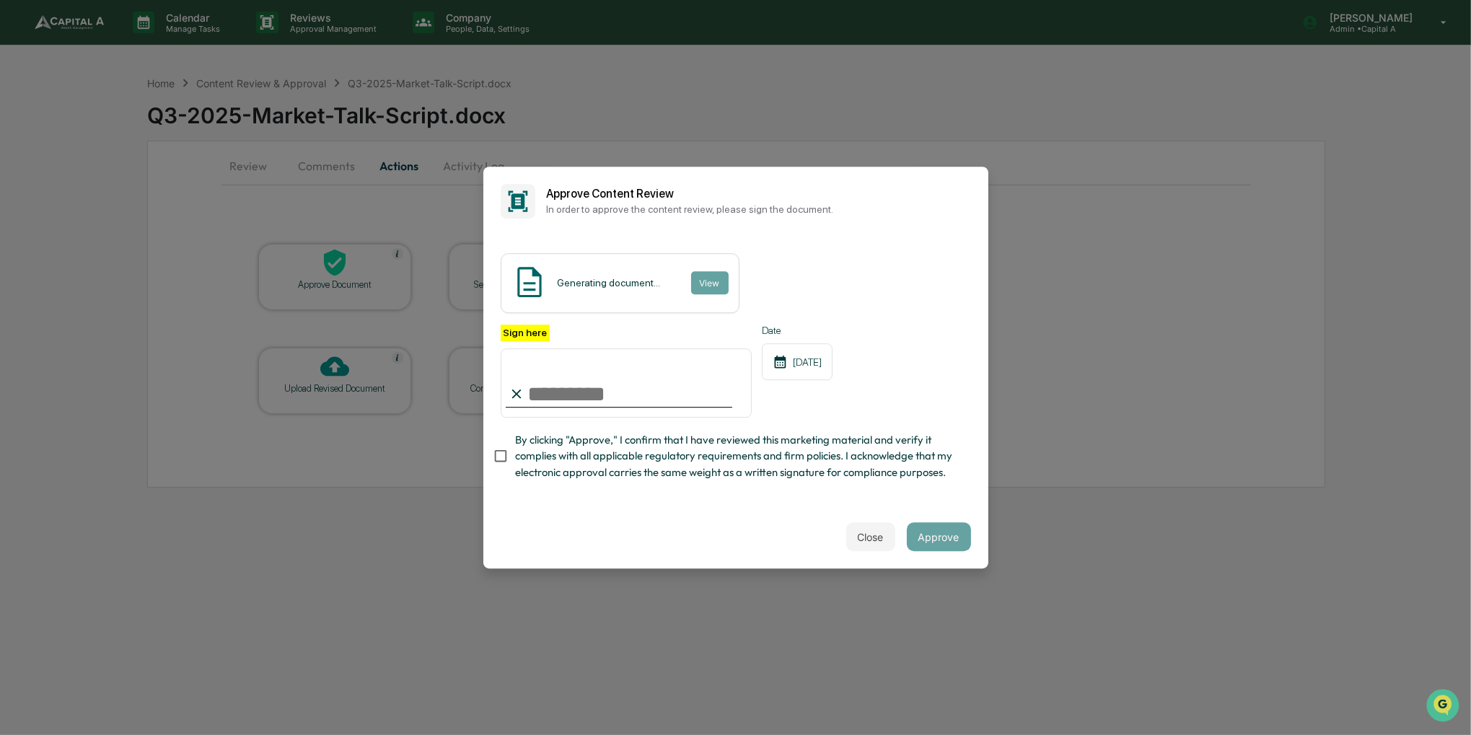
click at [550, 461] on span "By clicking "Approve," I confirm that I have reviewed this marketing material a…" at bounding box center [737, 456] width 444 height 48
click at [550, 380] on input "Sign here" at bounding box center [627, 382] width 252 height 69
type input "**********"
click at [928, 546] on button "Approve" at bounding box center [939, 536] width 64 height 29
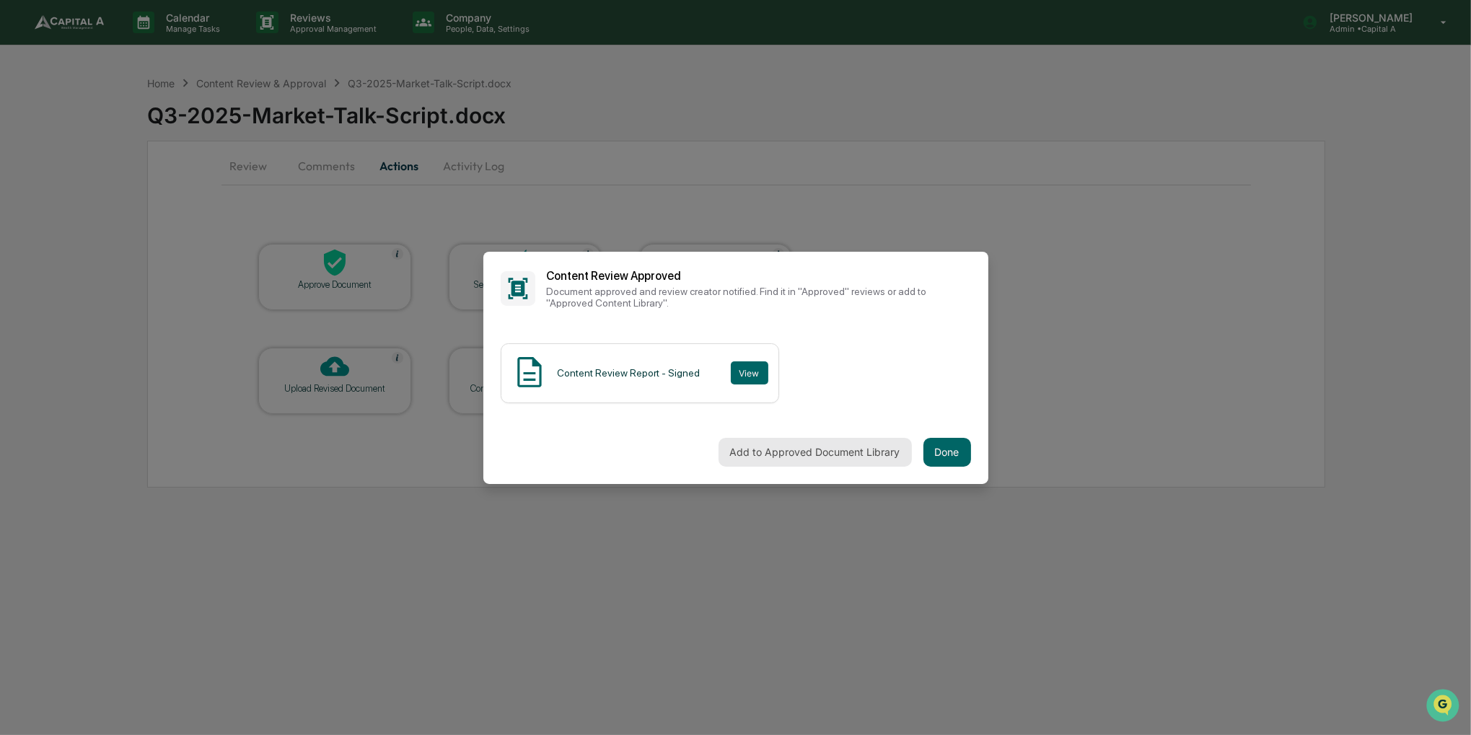
click at [829, 457] on button "Add to Approved Document Library" at bounding box center [814, 452] width 193 height 29
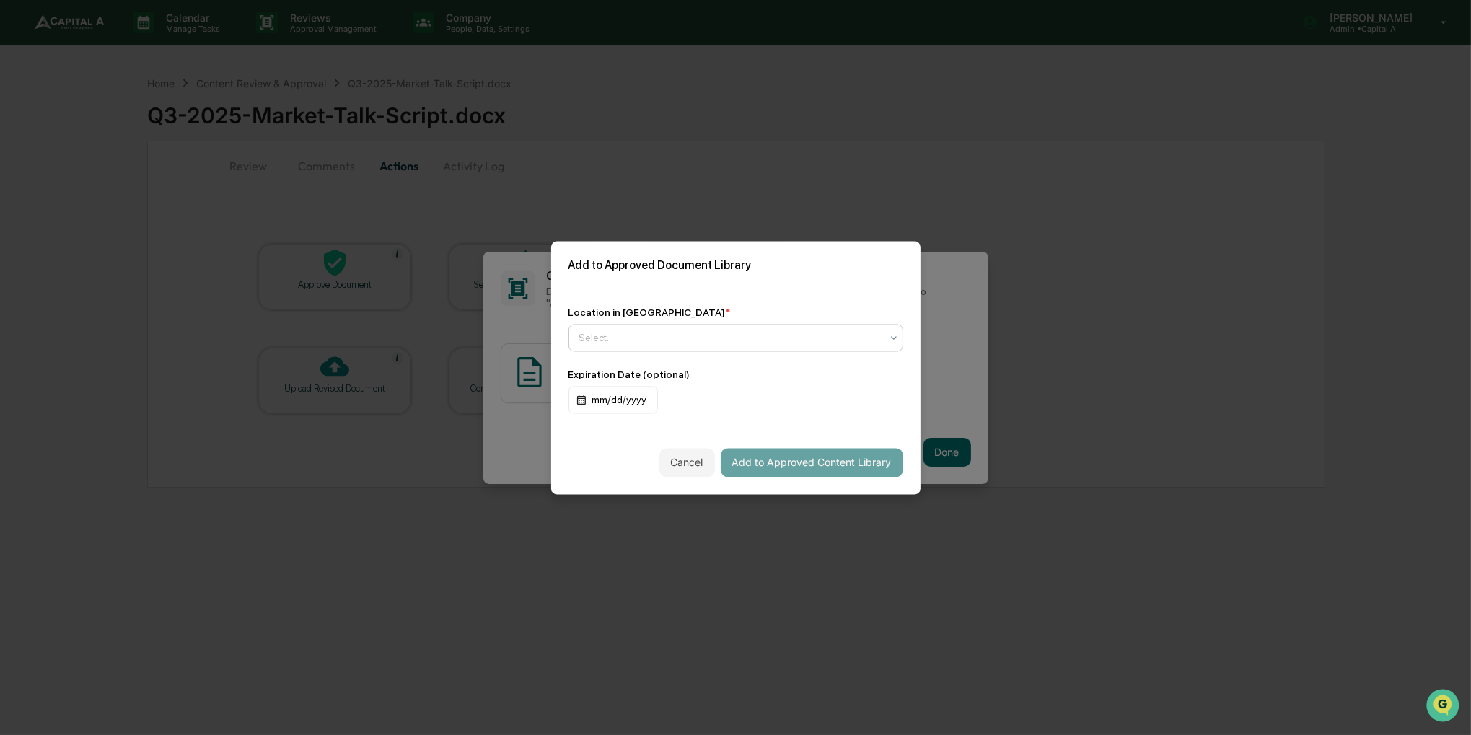
click at [861, 335] on div at bounding box center [729, 337] width 301 height 14
click at [832, 373] on div "Approved Content Library" at bounding box center [732, 368] width 326 height 29
click at [780, 466] on button "Add to Approved Content Library" at bounding box center [812, 462] width 182 height 29
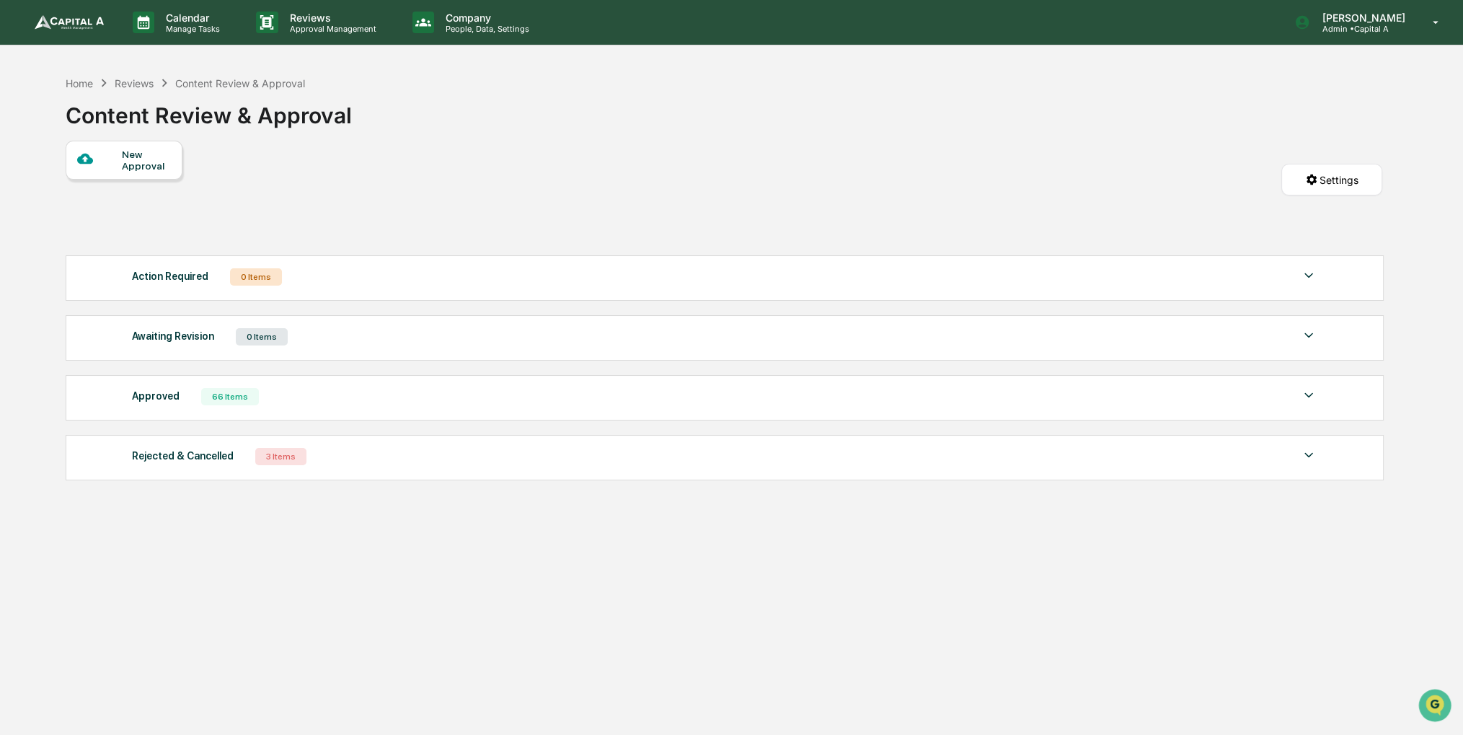
click at [306, 151] on div "New Approval Settings" at bounding box center [724, 194] width 1317 height 107
click at [67, 82] on div "Home" at bounding box center [79, 83] width 27 height 12
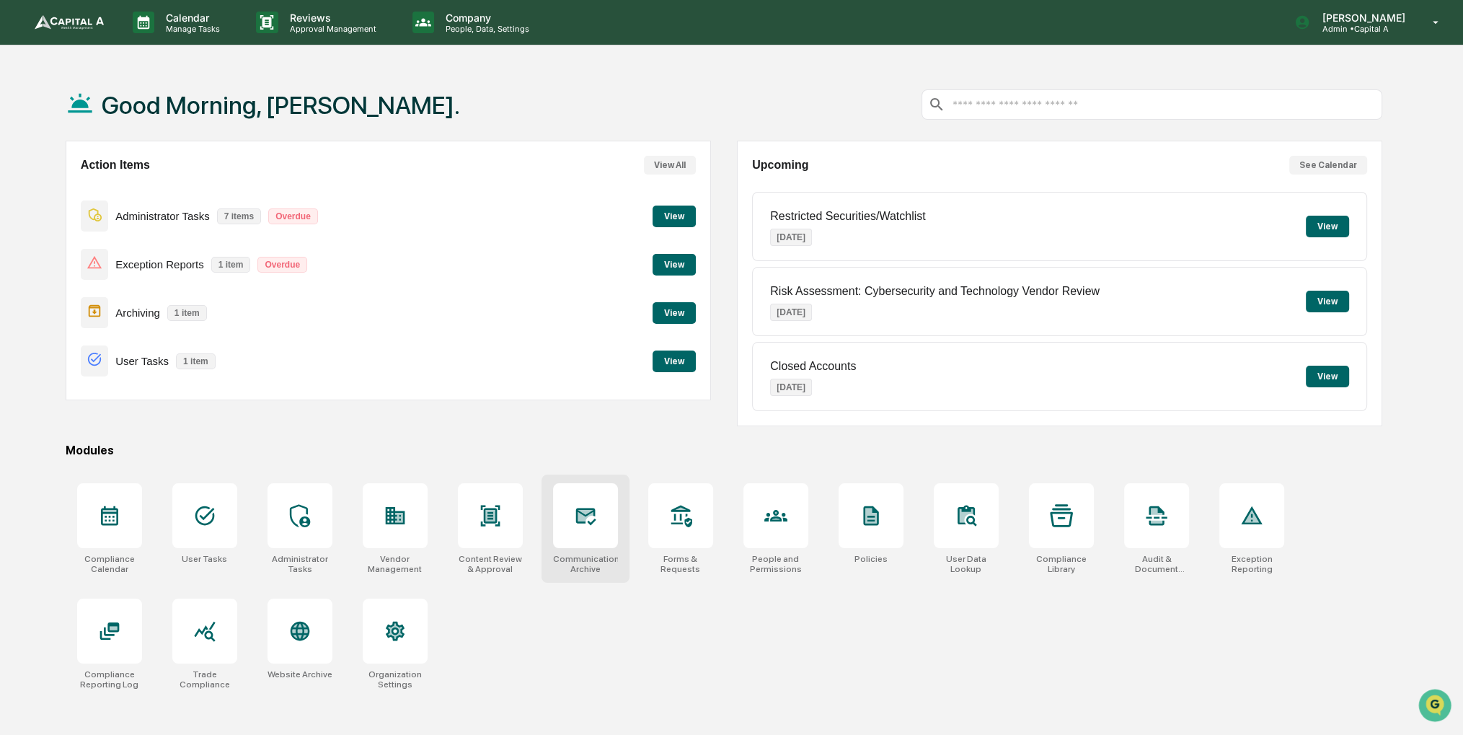
click at [609, 524] on div at bounding box center [585, 515] width 65 height 65
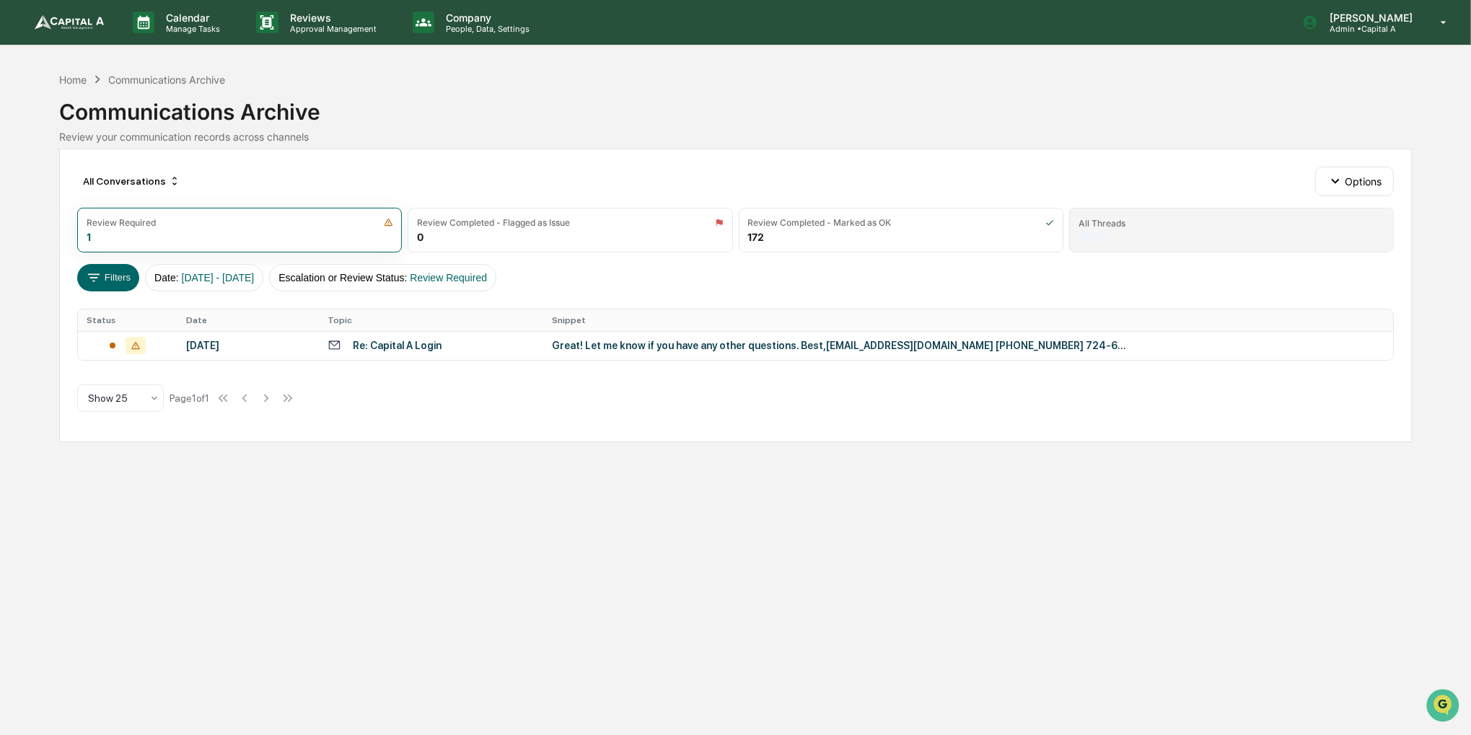
click at [1179, 230] on div "All Threads" at bounding box center [1231, 230] width 325 height 45
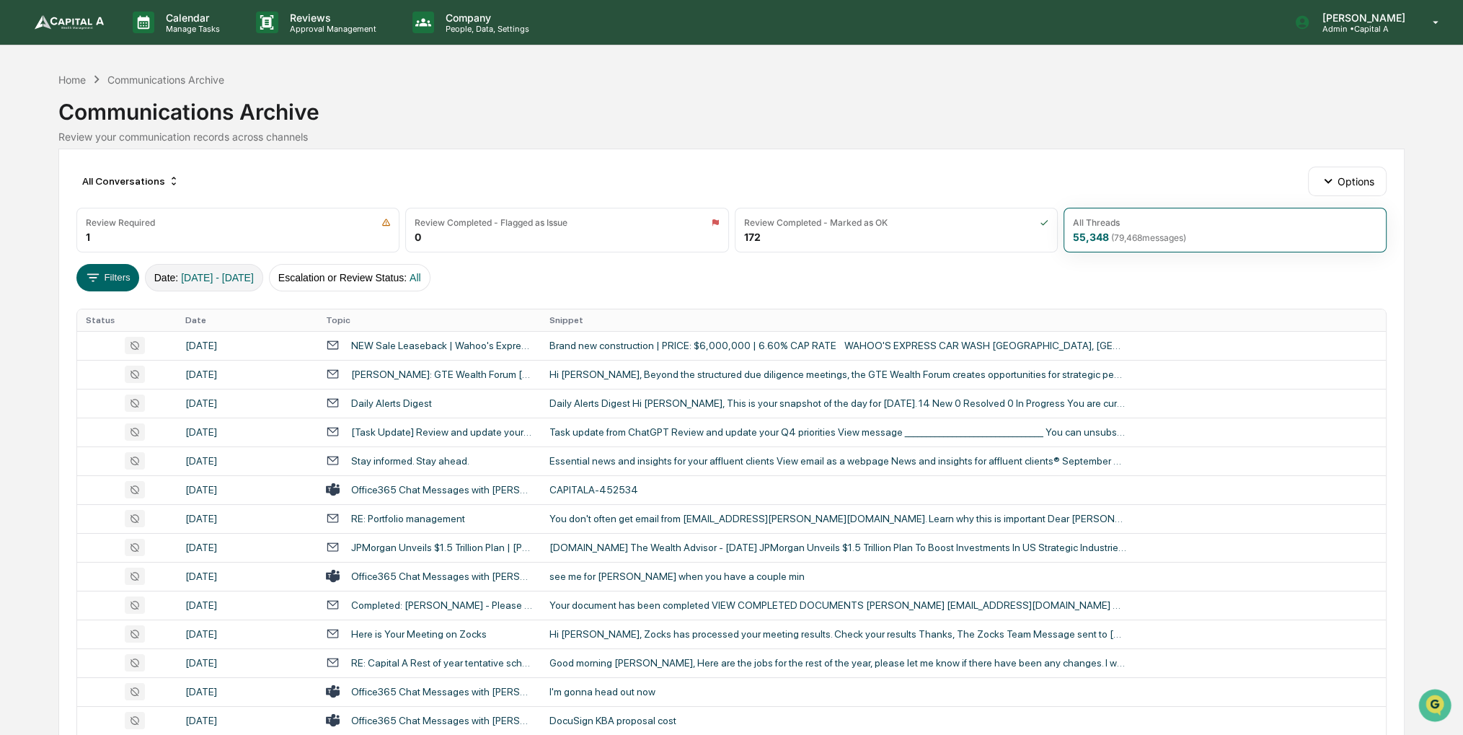
click at [254, 281] on span "[DATE] - [DATE]" at bounding box center [217, 278] width 73 height 12
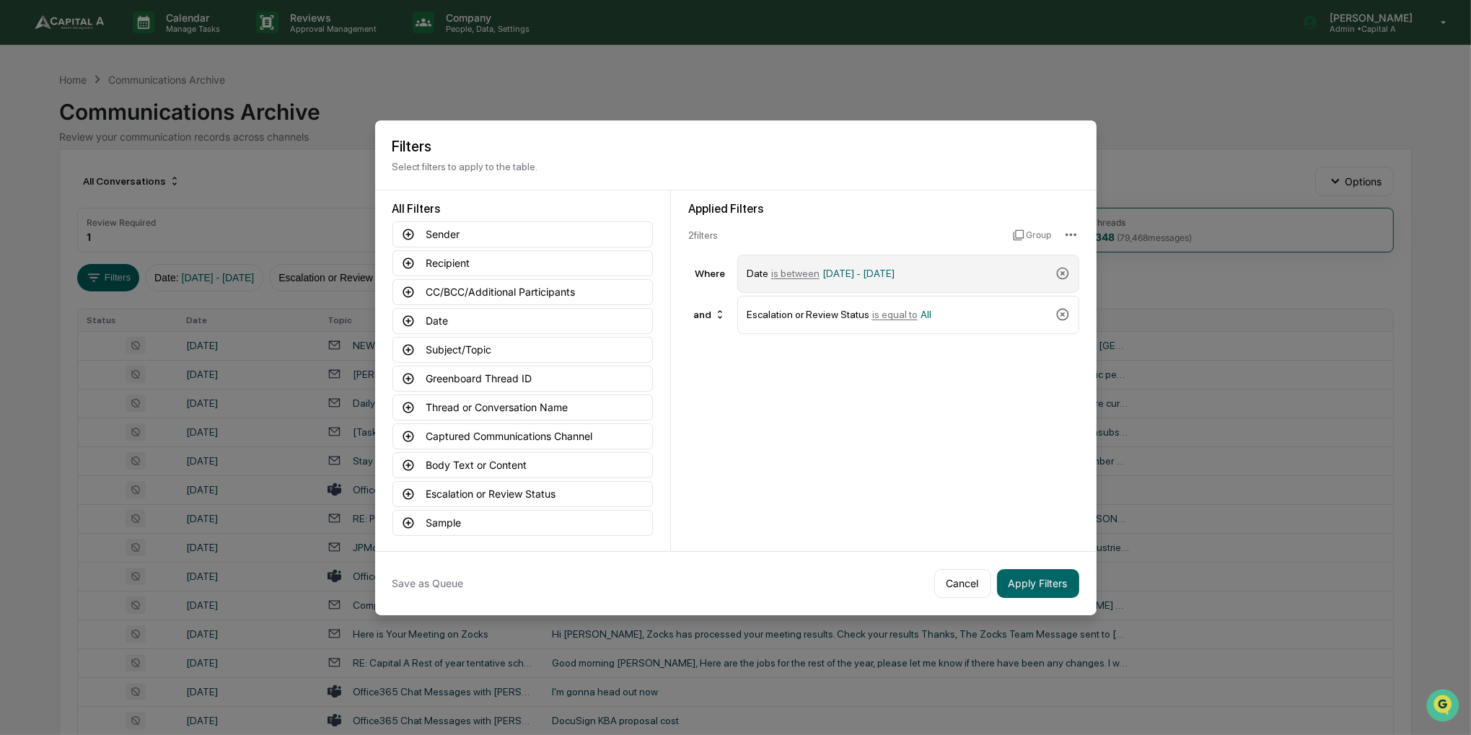
click at [972, 275] on div "Date is between [DATE] - [DATE]" at bounding box center [898, 273] width 303 height 25
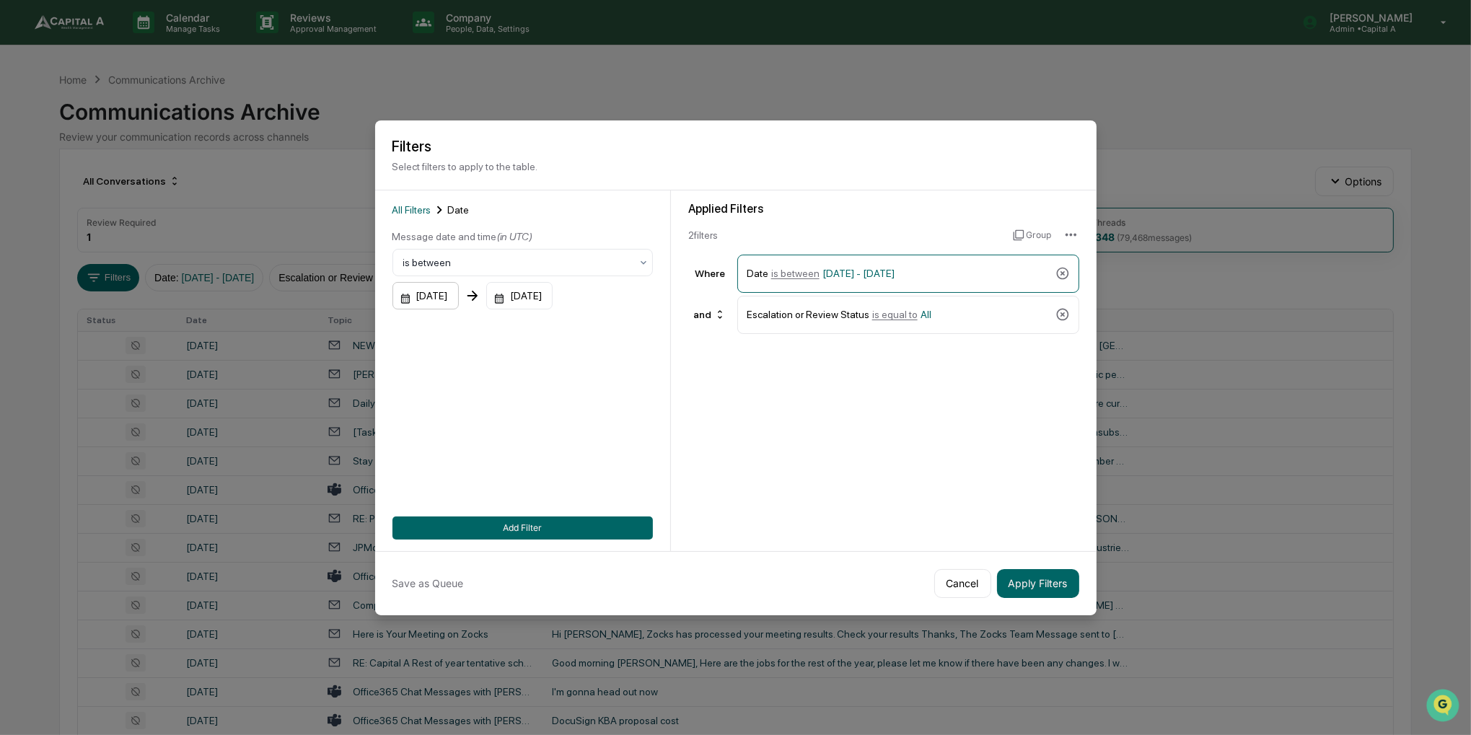
click at [451, 294] on div "[DATE]" at bounding box center [425, 295] width 66 height 27
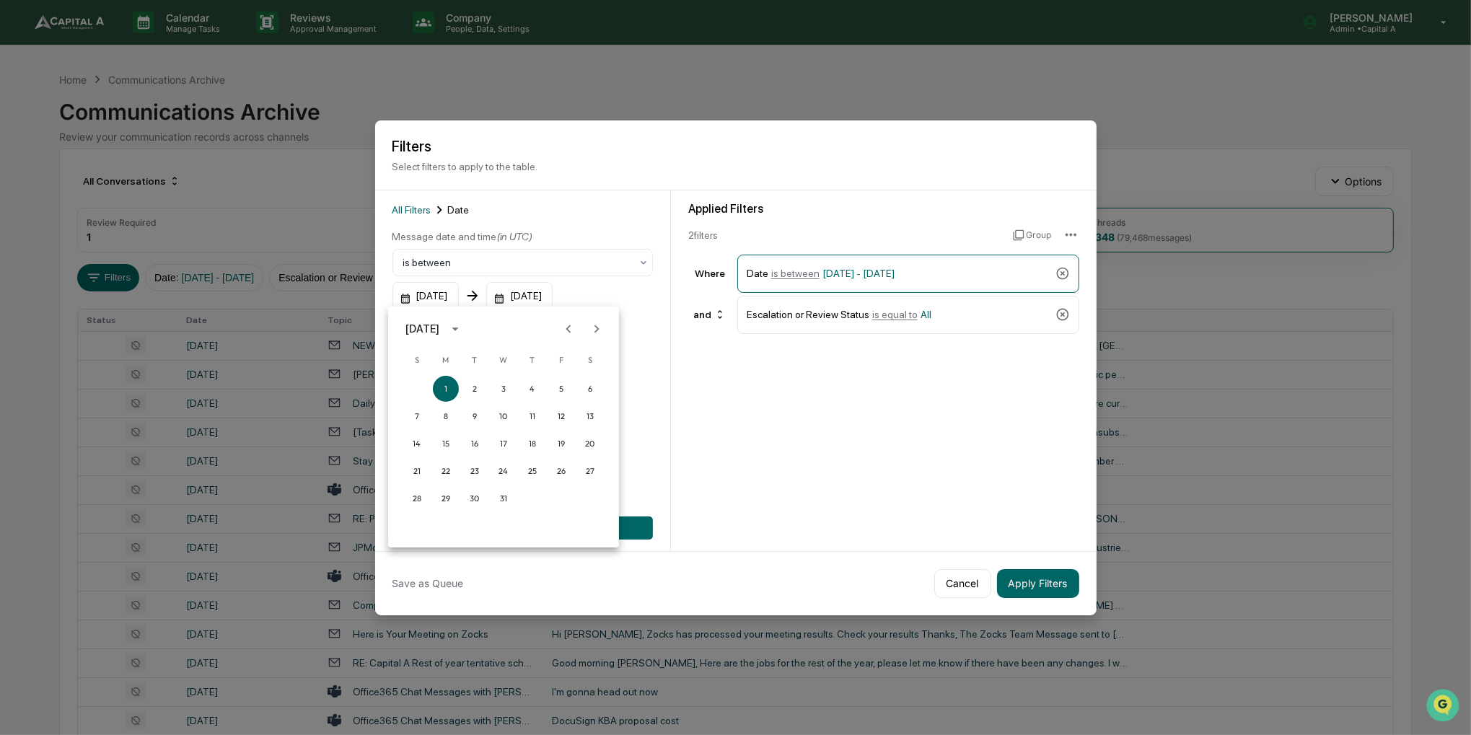
click at [444, 325] on div "[DATE]" at bounding box center [424, 329] width 38 height 16
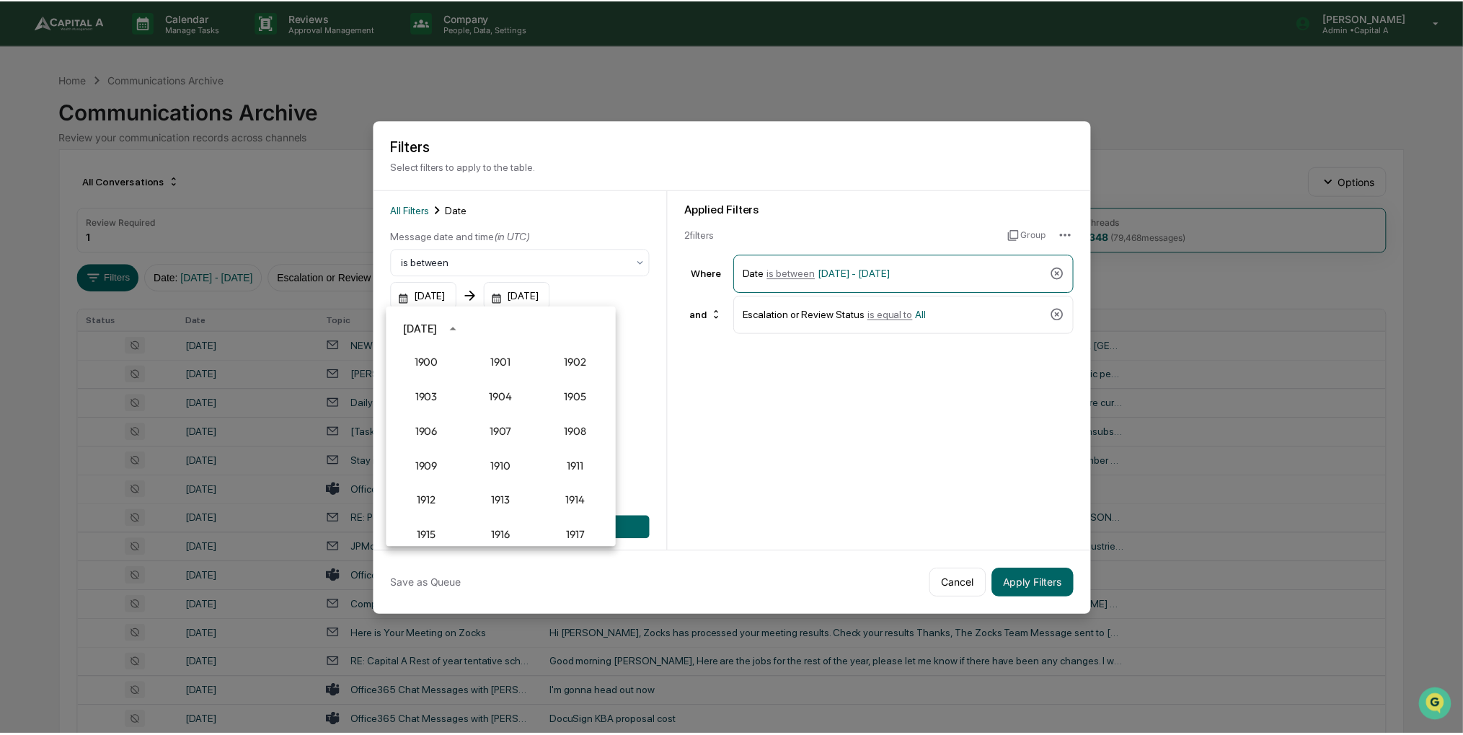
scroll to position [1336, 0]
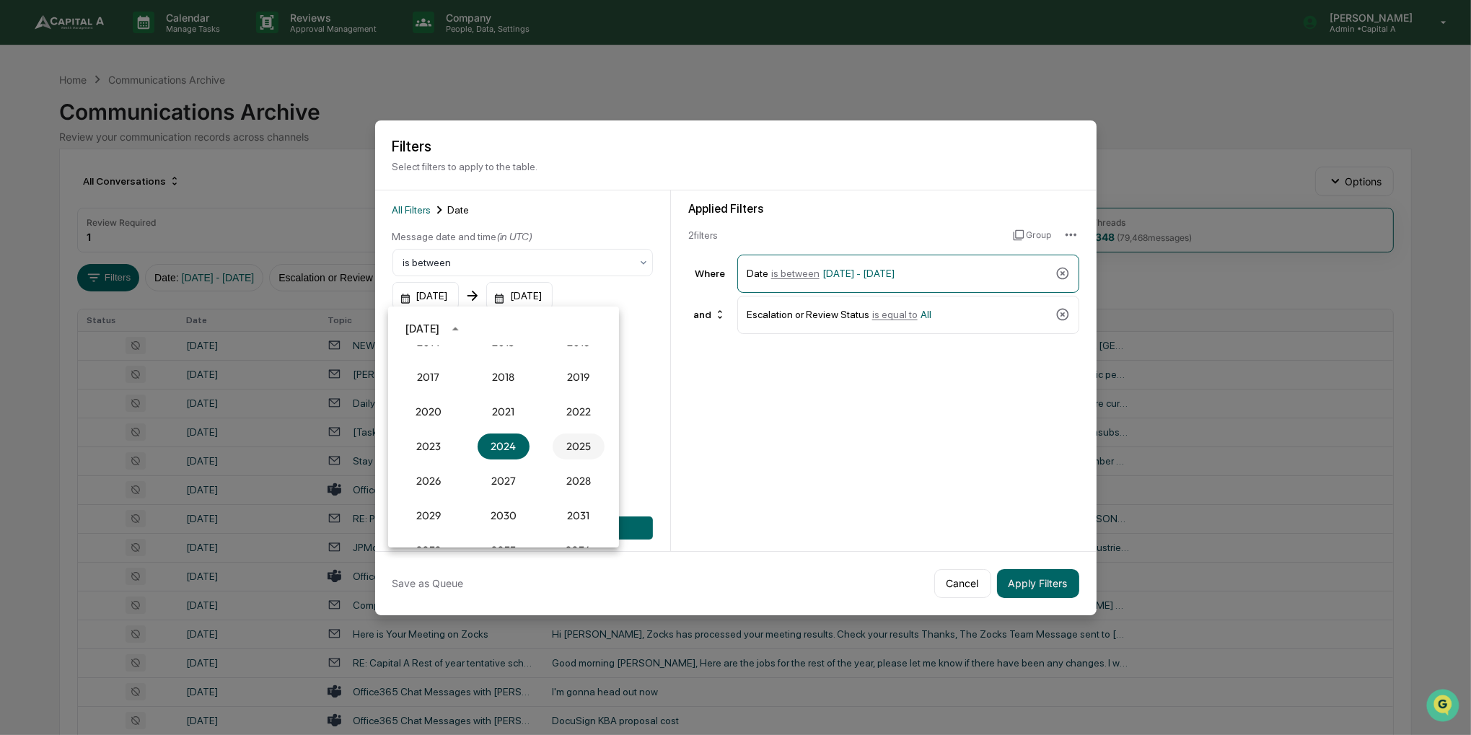
click at [568, 446] on button "2025" at bounding box center [578, 446] width 52 height 26
click at [425, 436] on button "[DATE]" at bounding box center [428, 439] width 52 height 26
click at [468, 387] on button "1" at bounding box center [475, 389] width 26 height 26
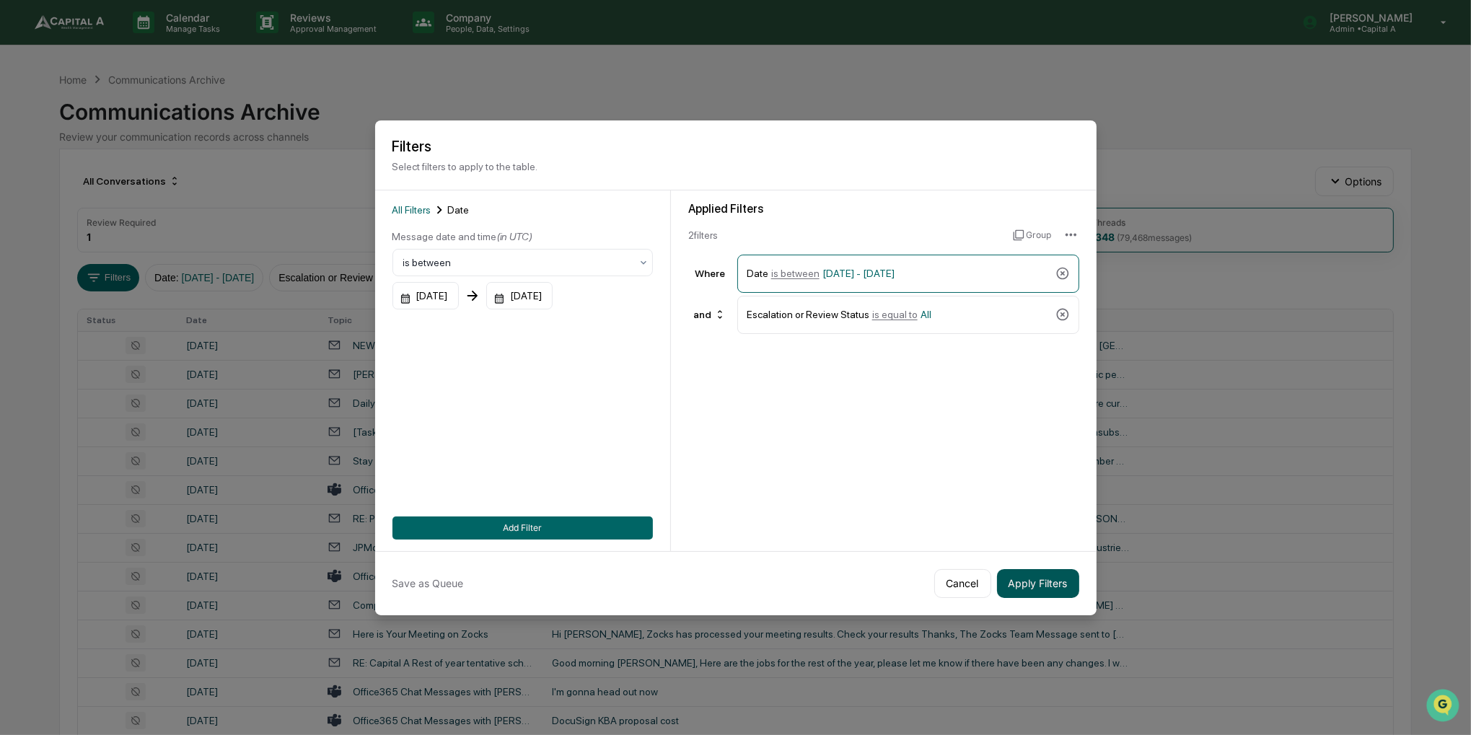
click at [1013, 582] on button "Apply Filters" at bounding box center [1038, 583] width 82 height 29
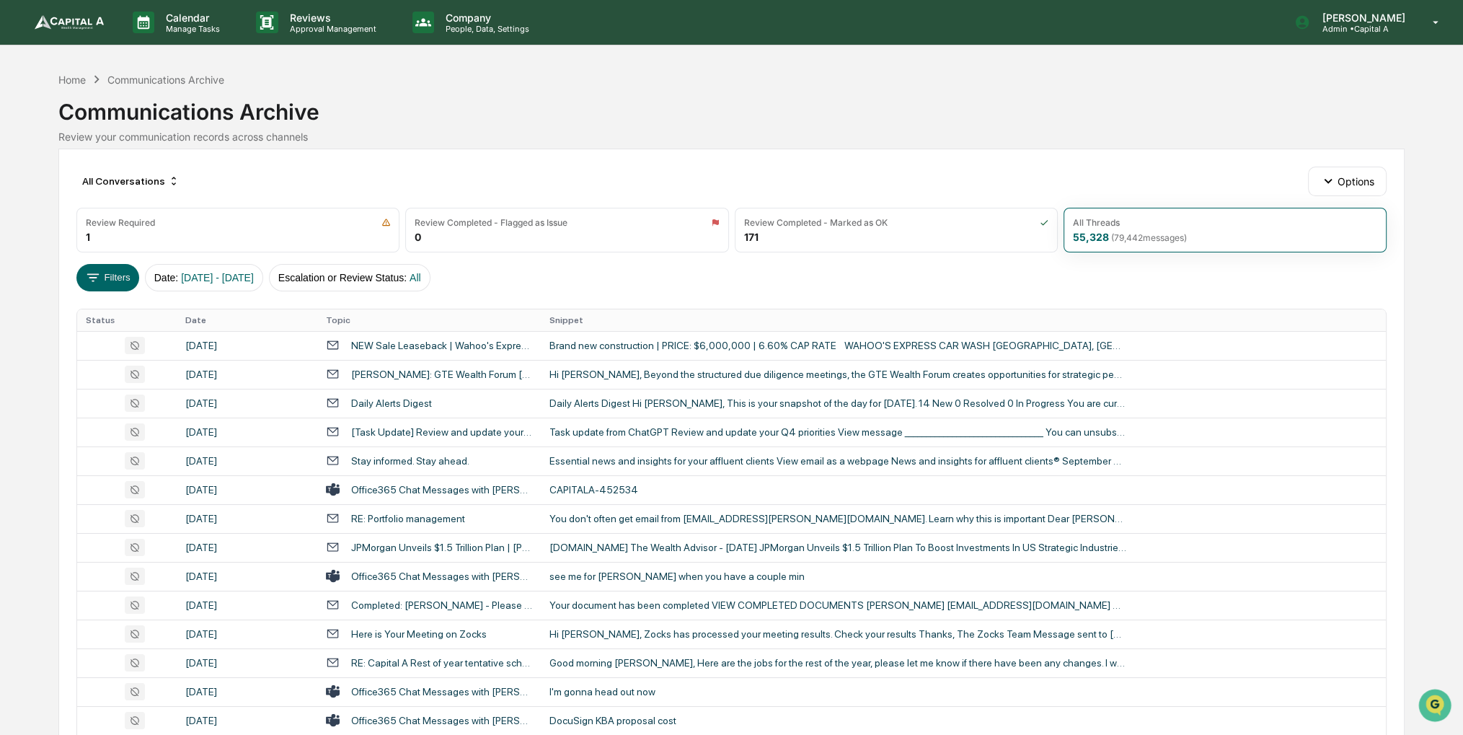
drag, startPoint x: 572, startPoint y: 279, endPoint x: 530, endPoint y: 279, distance: 41.8
click at [530, 279] on div "Filters Date : [DATE] - [DATE] Escalation or Review Status : All" at bounding box center [731, 277] width 1311 height 27
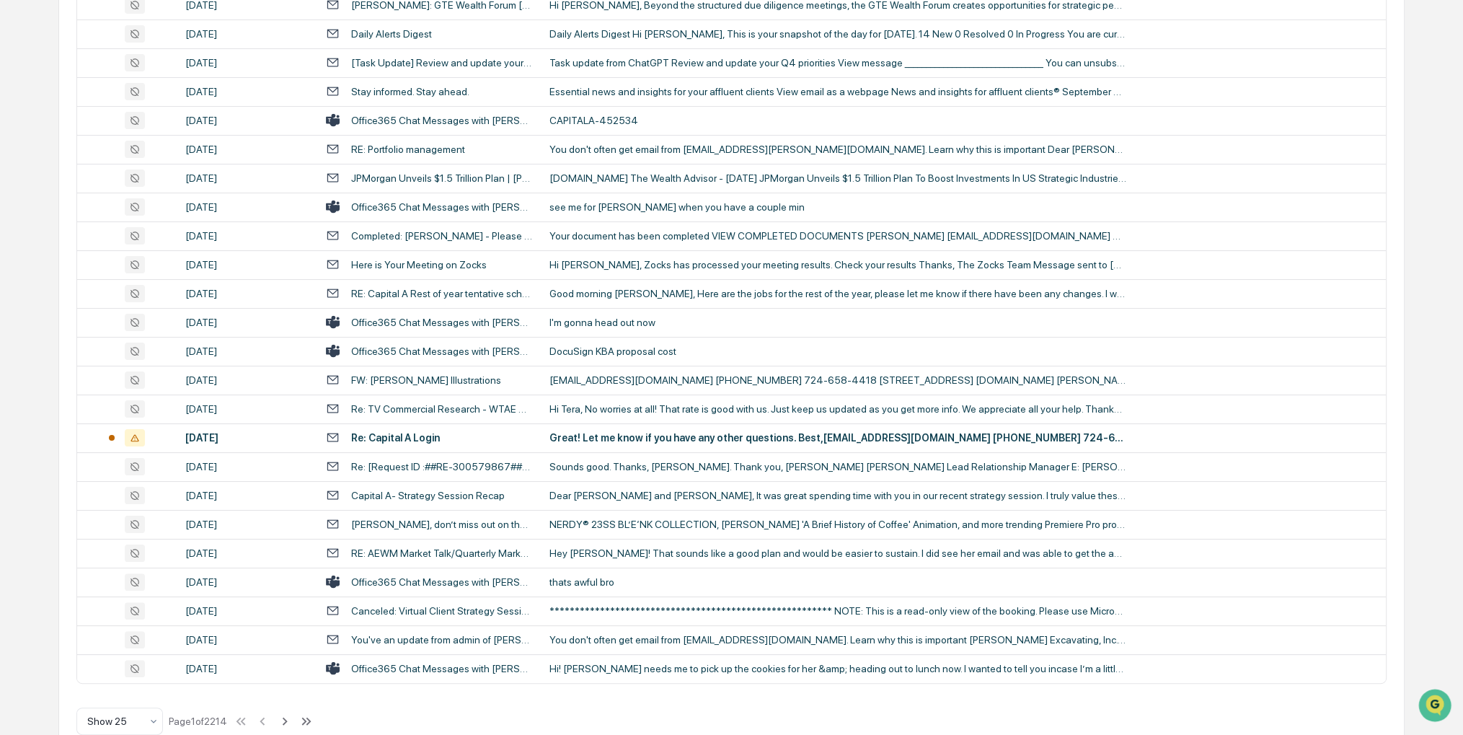
scroll to position [398, 0]
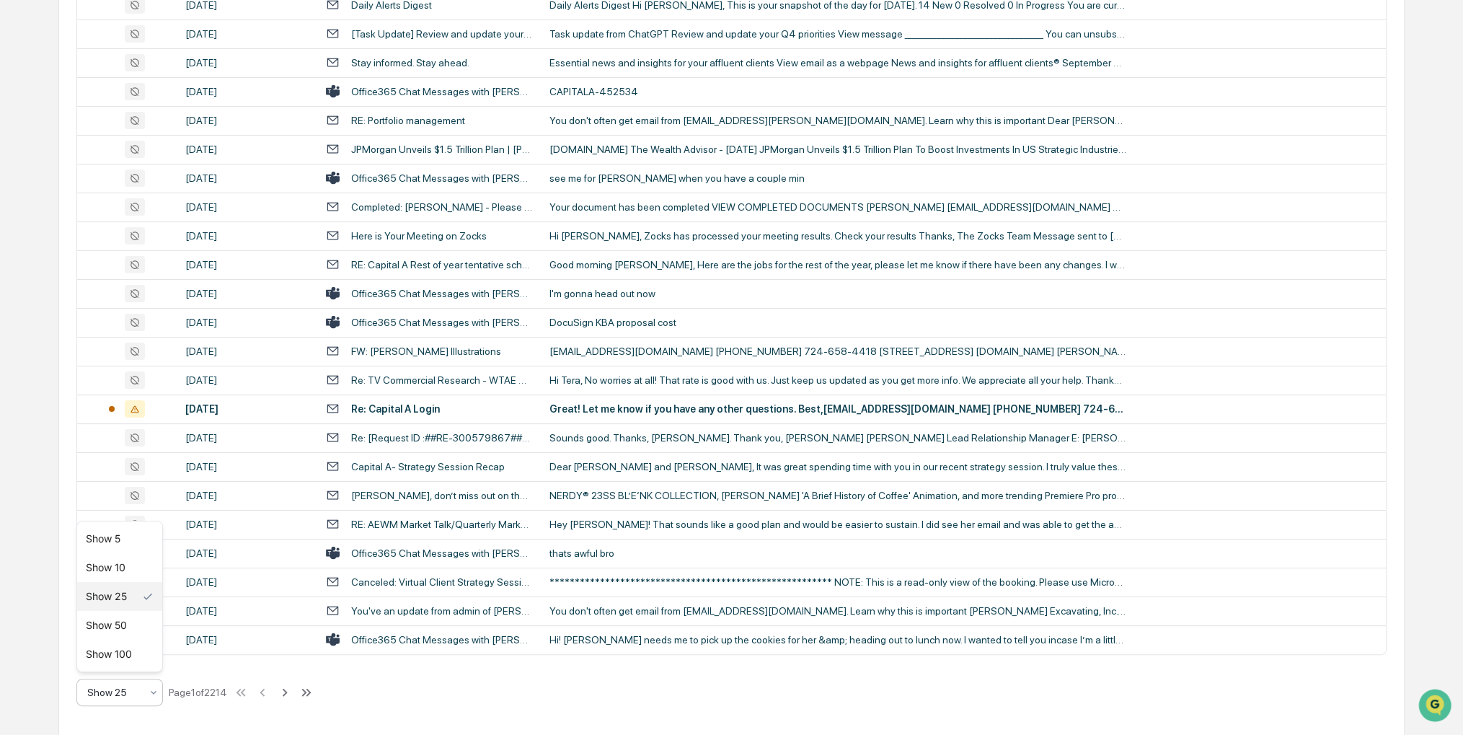
click at [121, 699] on div "Show 25" at bounding box center [114, 692] width 68 height 20
click at [127, 655] on div "Show 100" at bounding box center [119, 654] width 85 height 29
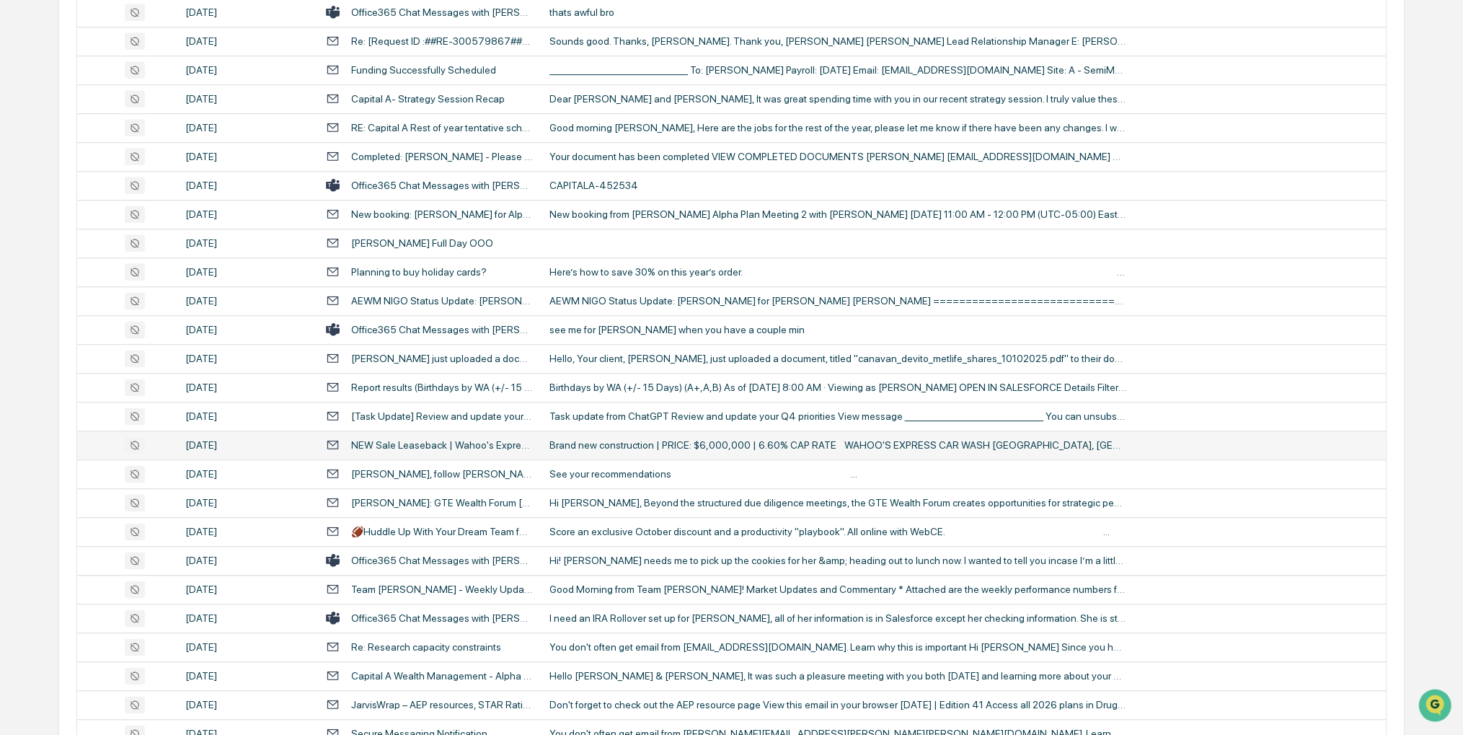
scroll to position [2562, 0]
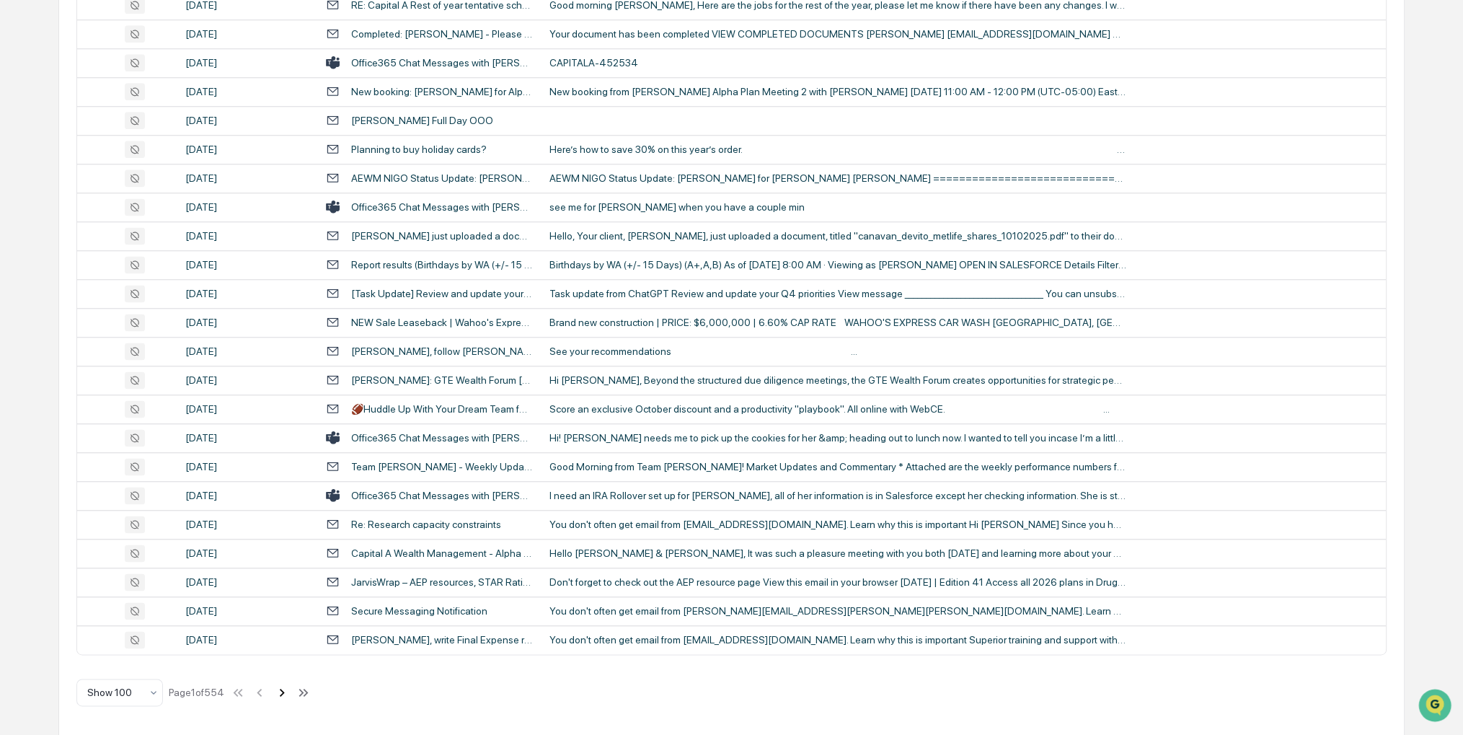
click at [289, 694] on icon at bounding box center [282, 692] width 16 height 16
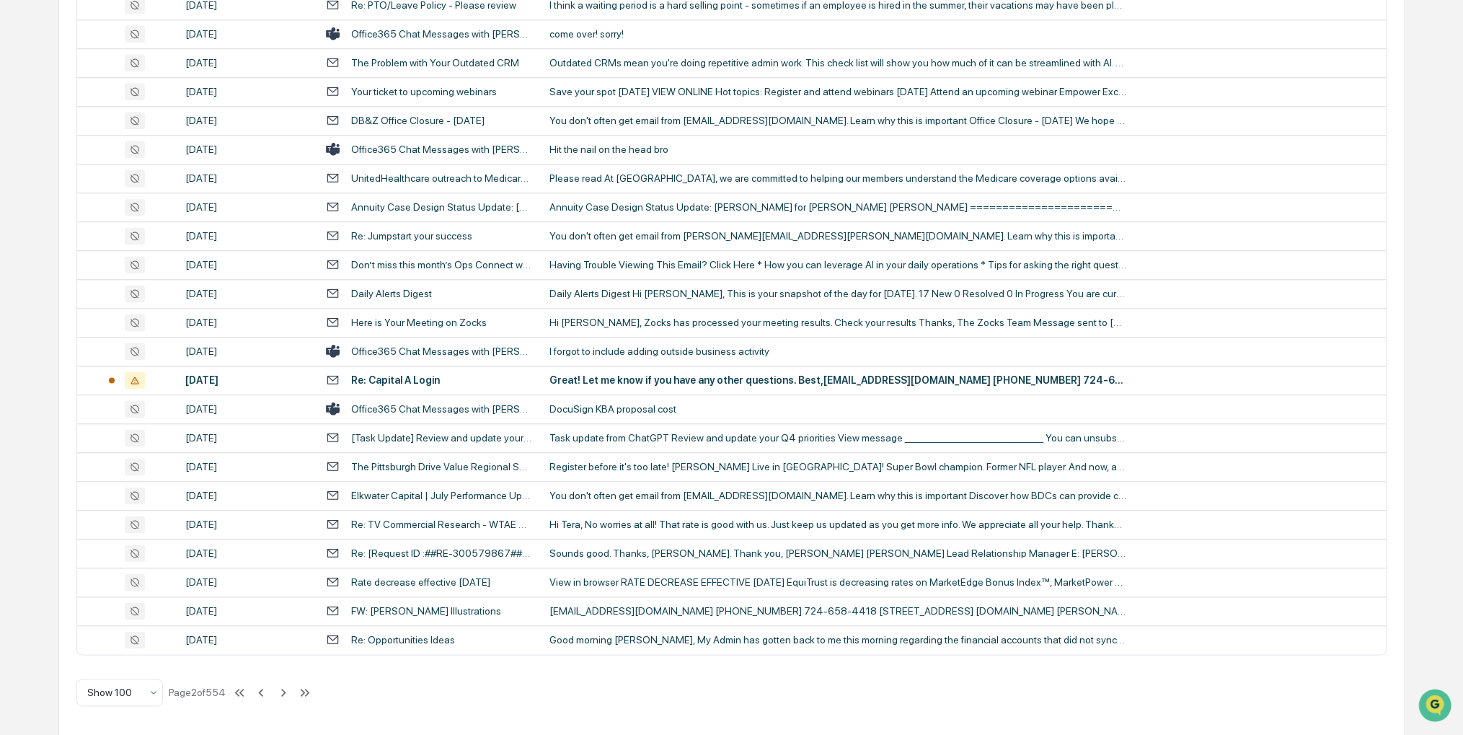
click at [280, 692] on icon at bounding box center [284, 692] width 16 height 16
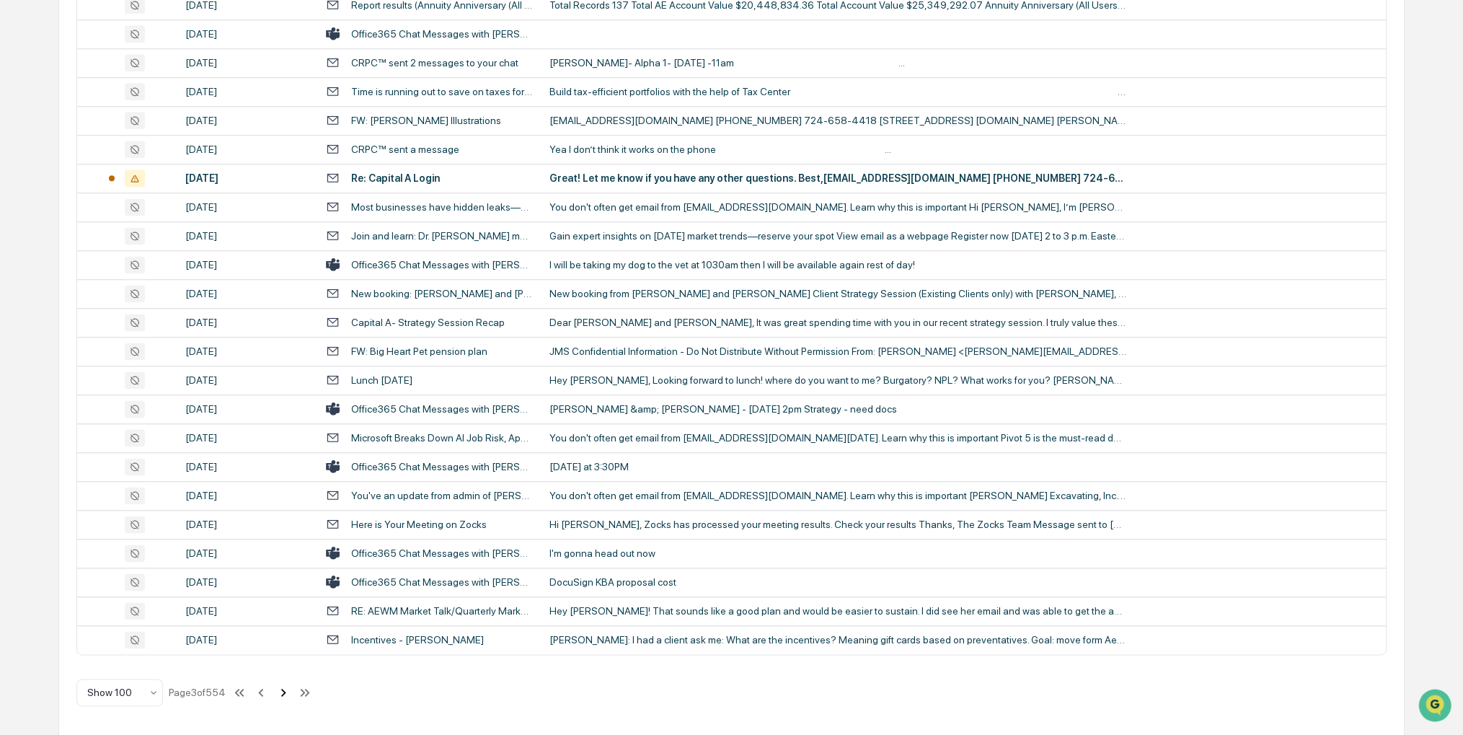
click at [283, 694] on icon at bounding box center [284, 692] width 16 height 16
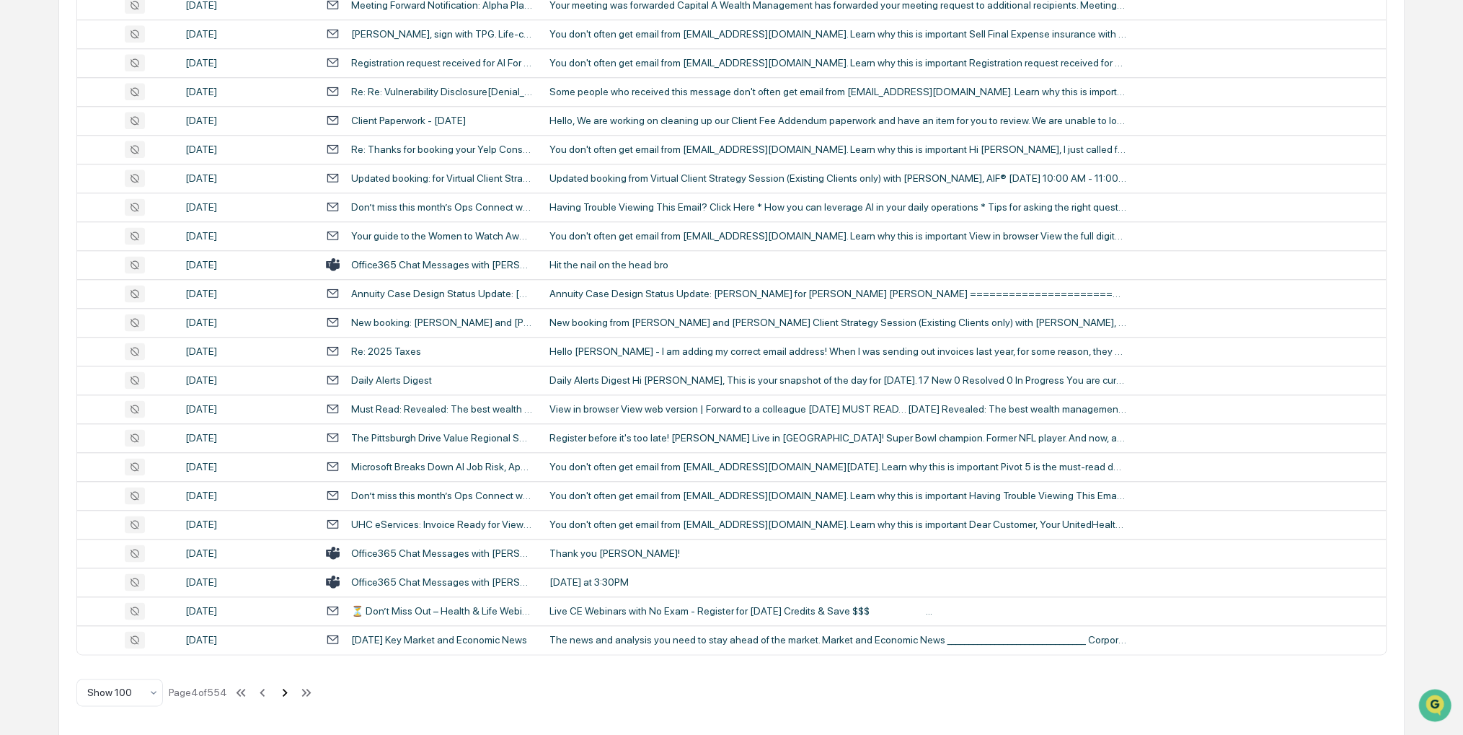
click at [283, 692] on icon at bounding box center [285, 692] width 16 height 16
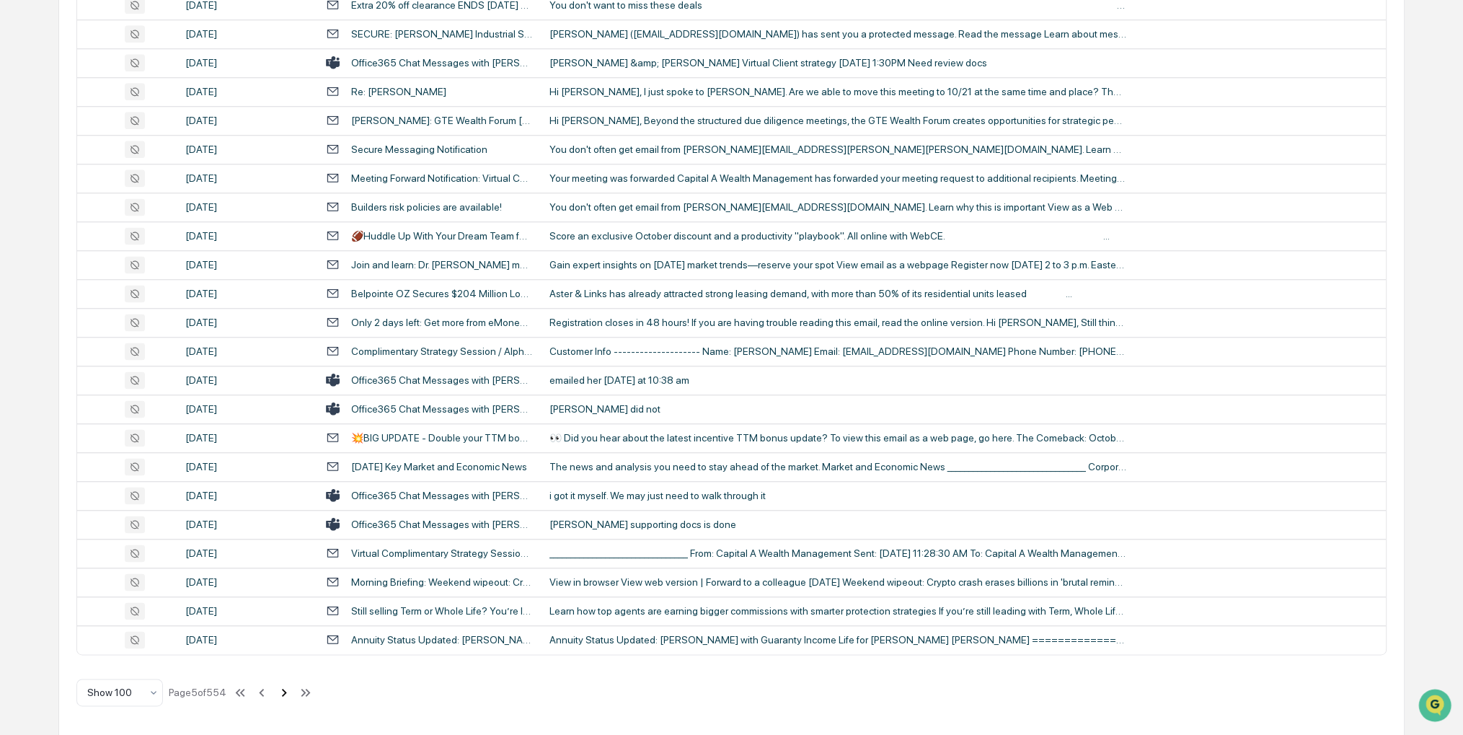
click at [283, 692] on icon at bounding box center [284, 692] width 16 height 16
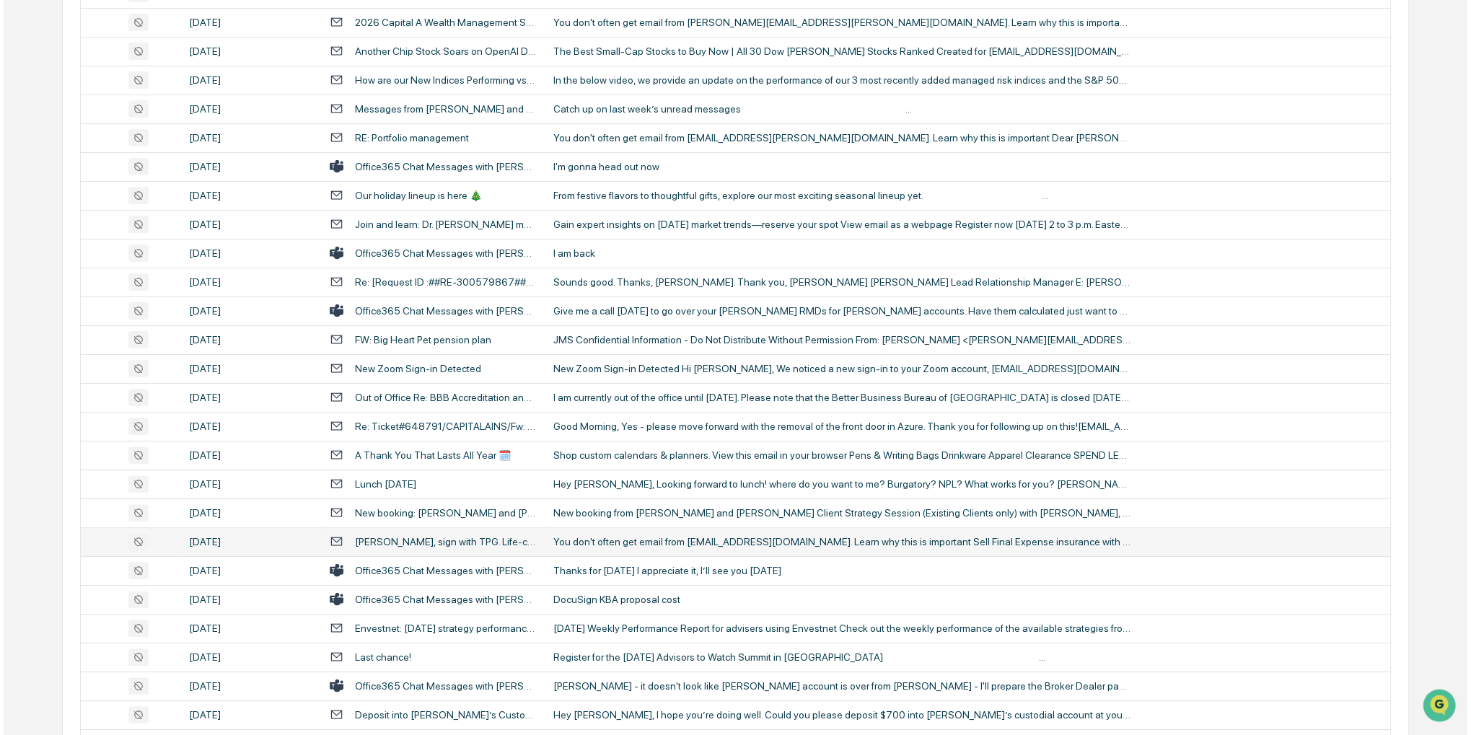
scroll to position [0, 0]
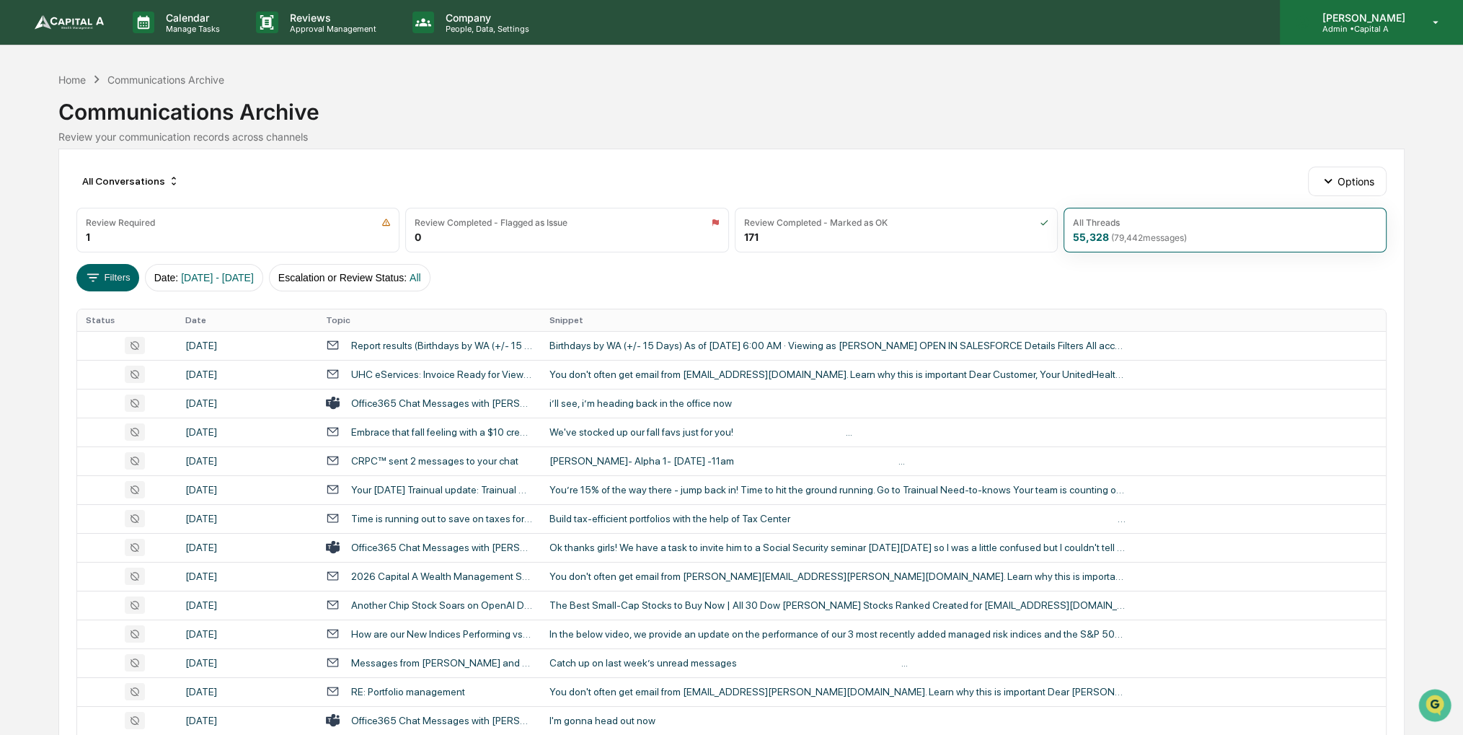
click at [1400, 27] on p "Admin • Capital A" at bounding box center [1362, 29] width 102 height 10
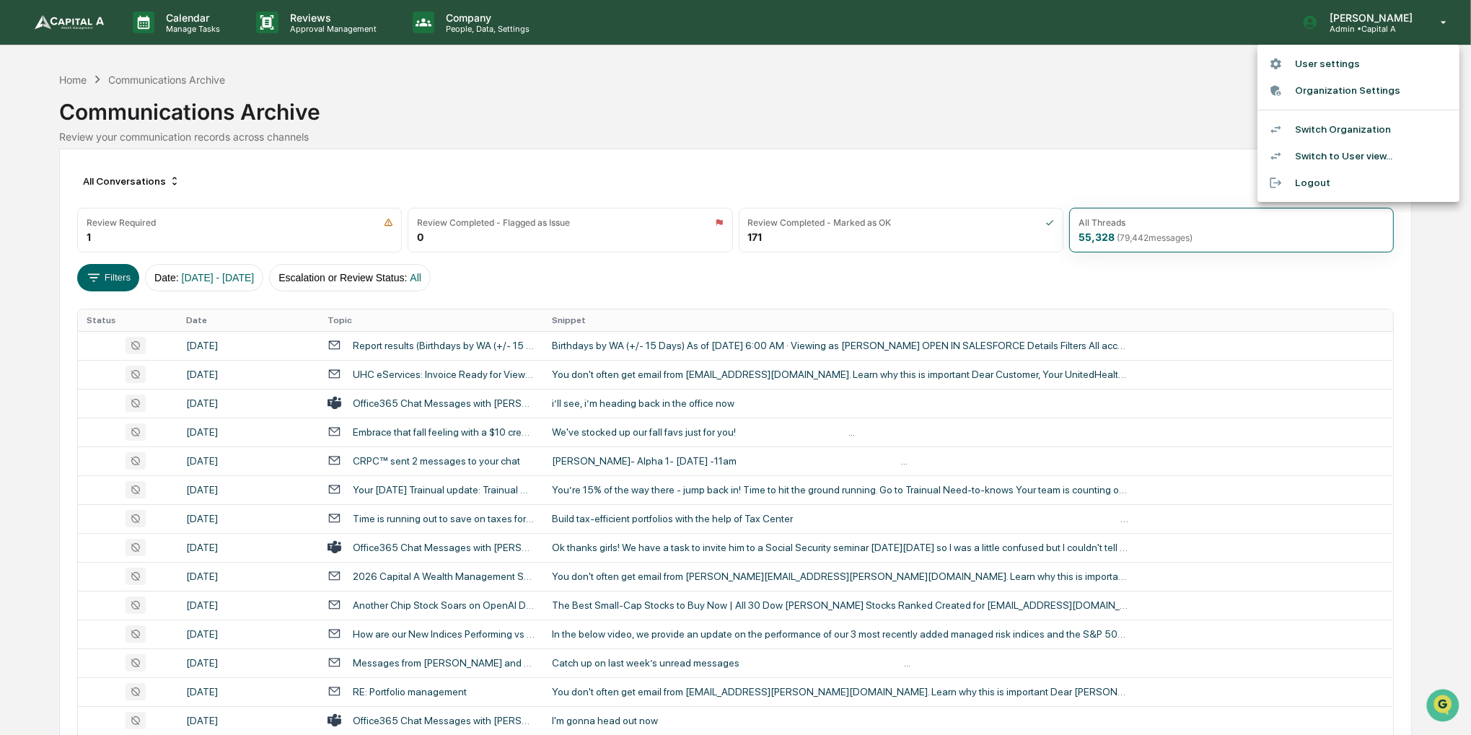
click at [1352, 124] on li "Switch Organization" at bounding box center [1358, 129] width 202 height 27
